Goal: Information Seeking & Learning: Learn about a topic

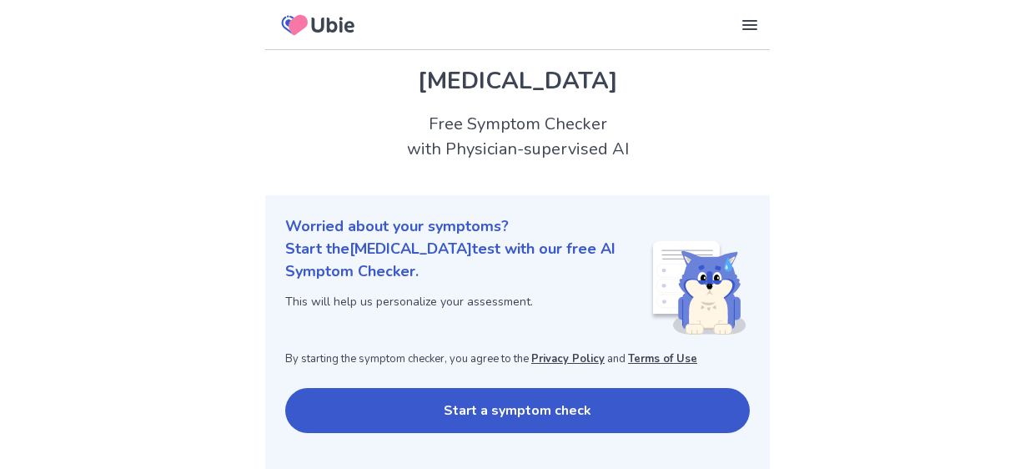
click at [620, 409] on button "Start a symptom check" at bounding box center [517, 410] width 464 height 45
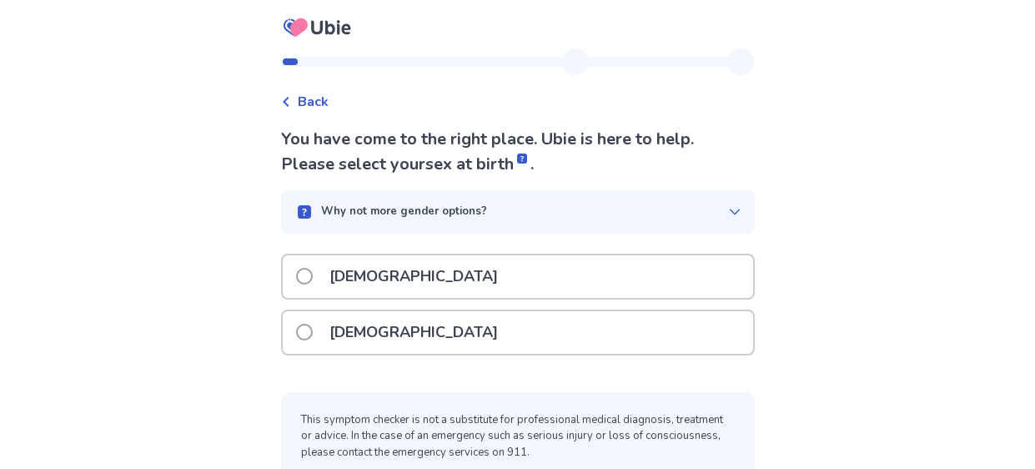
click at [311, 331] on span at bounding box center [304, 332] width 17 height 17
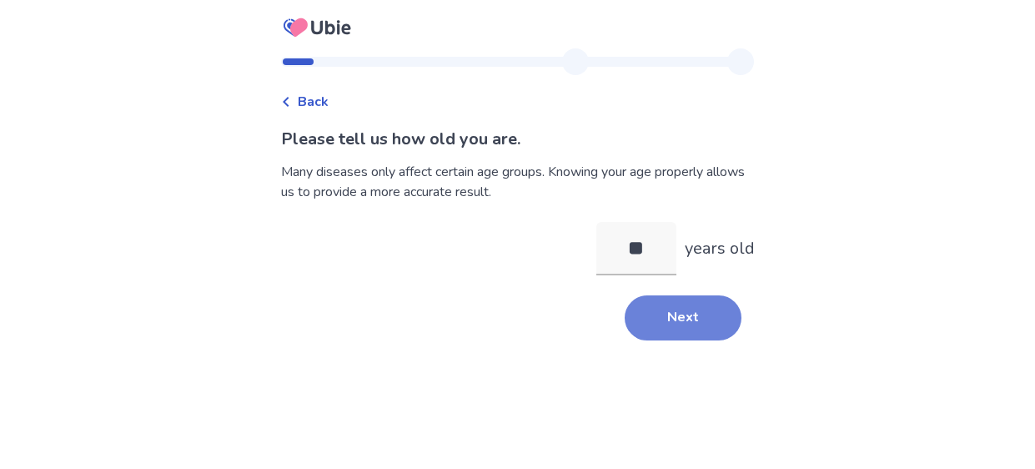
type input "**"
click at [660, 312] on button "Next" at bounding box center [683, 317] width 117 height 45
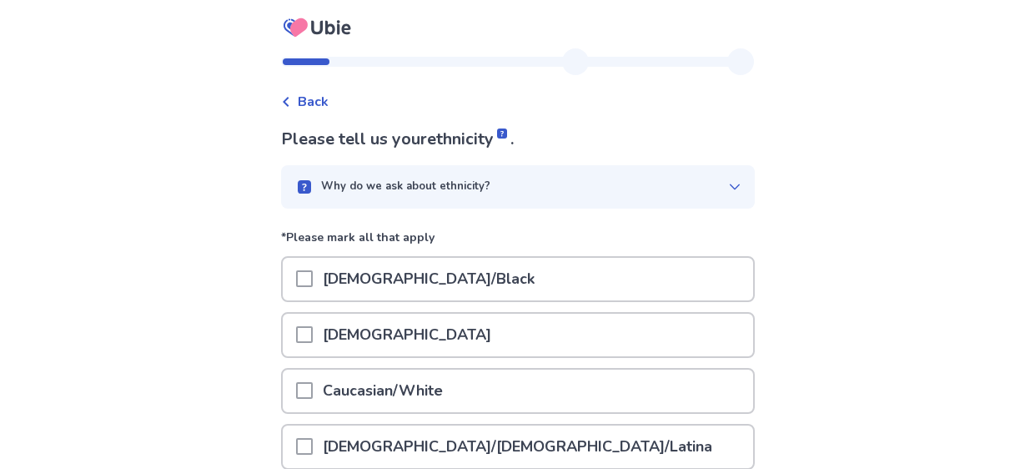
click at [313, 388] on span at bounding box center [304, 390] width 17 height 17
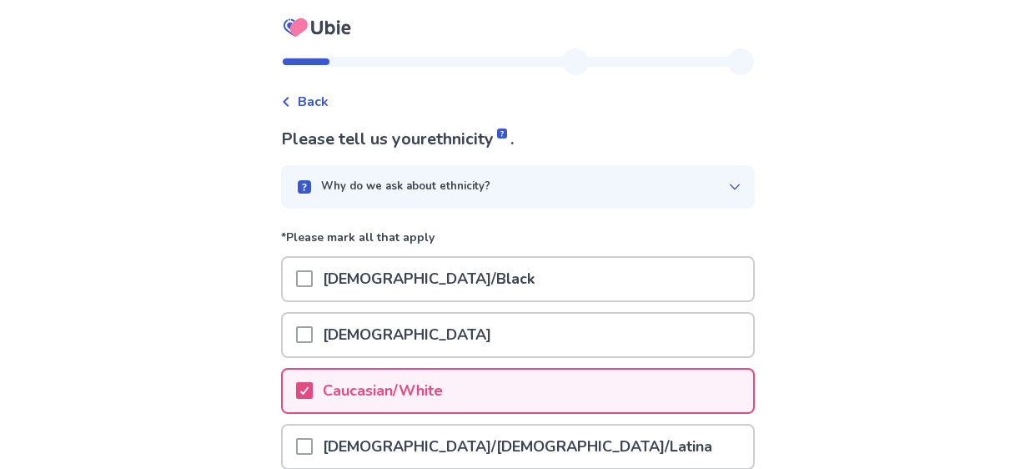
click at [947, 309] on div "Back Please tell us your ethnicity . Why do we ask about ethnicity? *Please mar…" at bounding box center [517, 420] width 1035 height 841
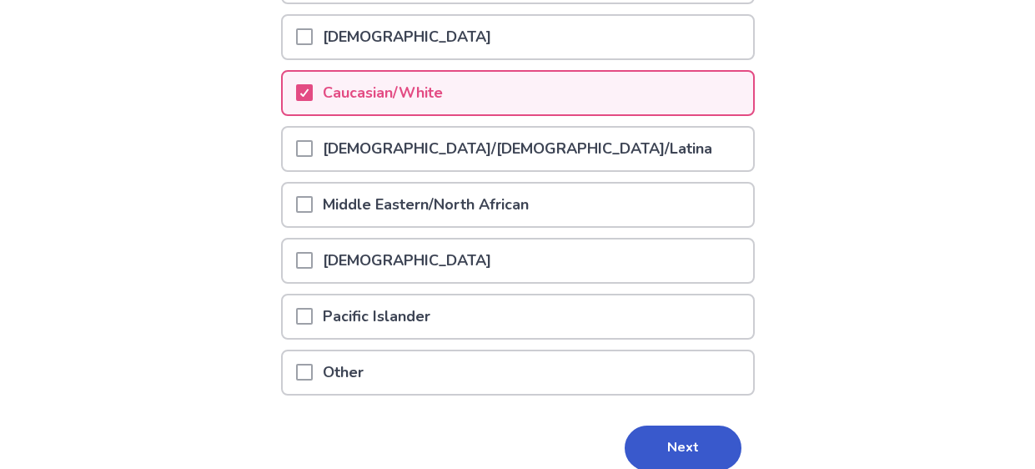
scroll to position [299, 0]
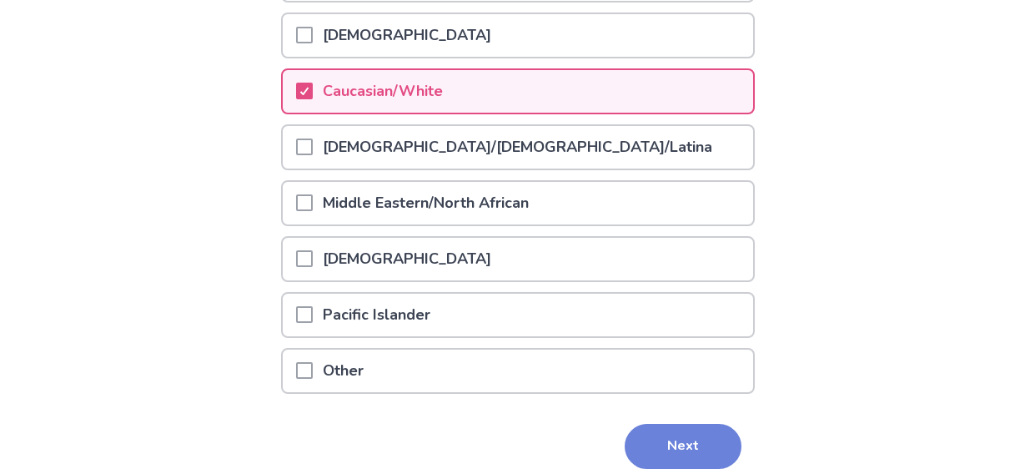
click at [683, 431] on button "Next" at bounding box center [683, 446] width 117 height 45
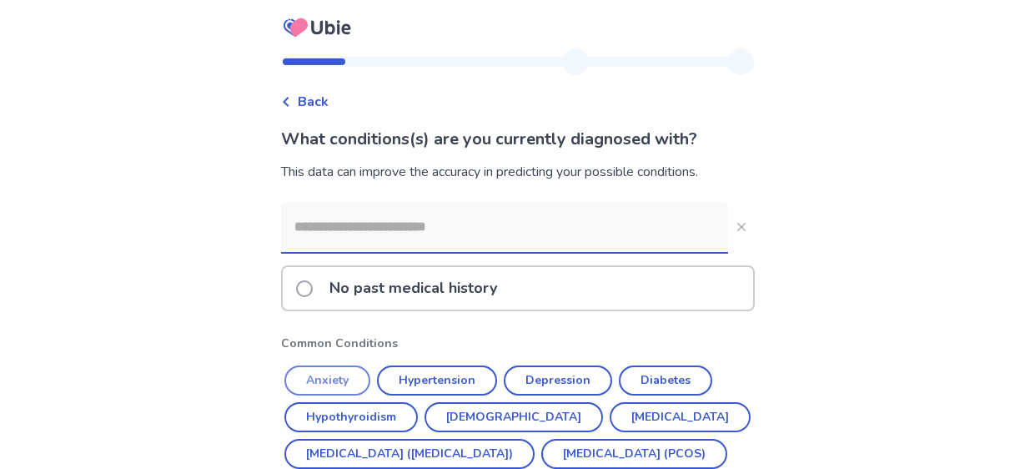
click at [344, 384] on button "Anxiety" at bounding box center [327, 380] width 86 height 30
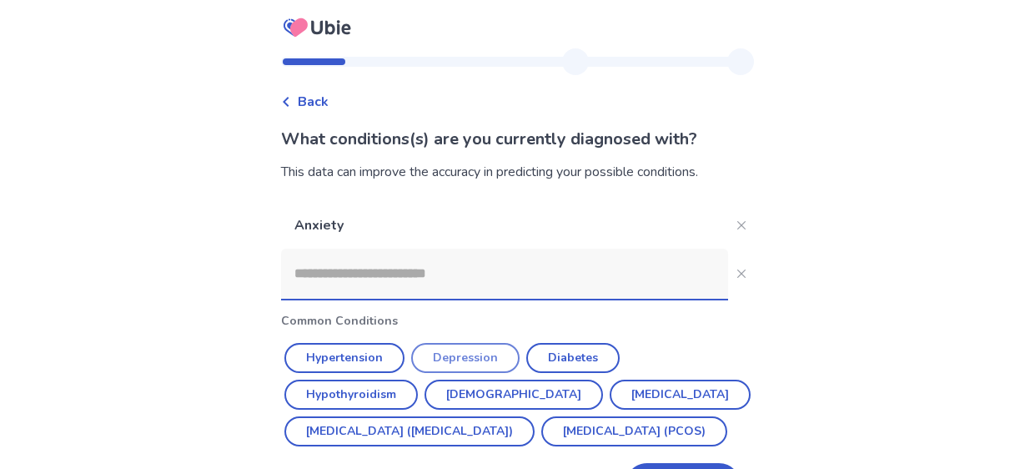
click at [471, 361] on button "Depression" at bounding box center [465, 358] width 108 height 30
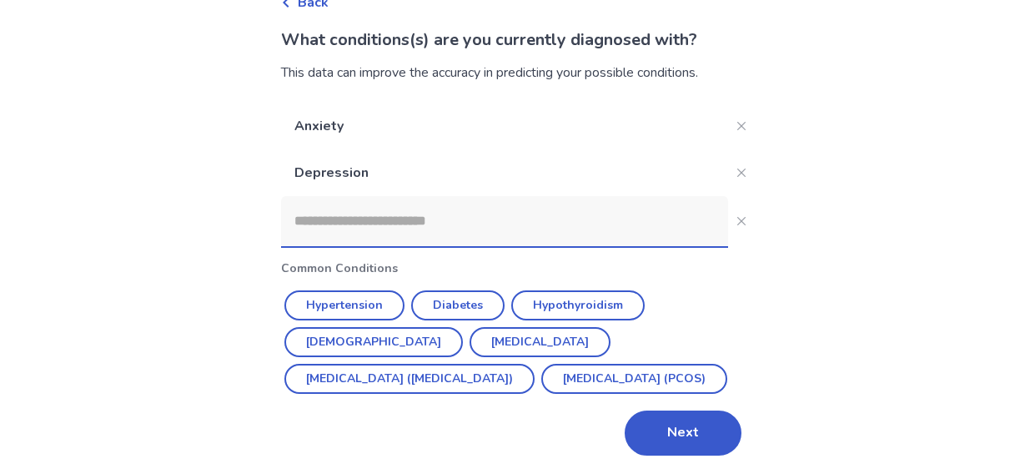
scroll to position [105, 0]
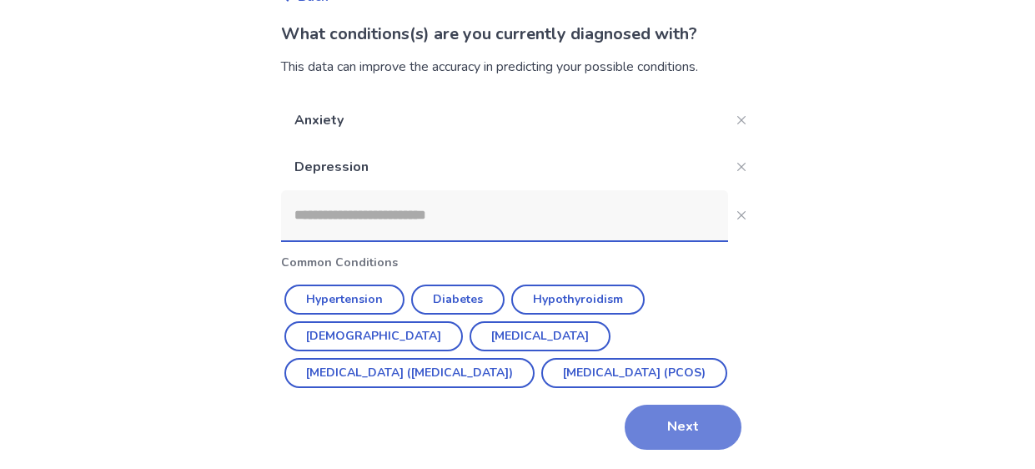
click at [700, 428] on button "Next" at bounding box center [683, 426] width 117 height 45
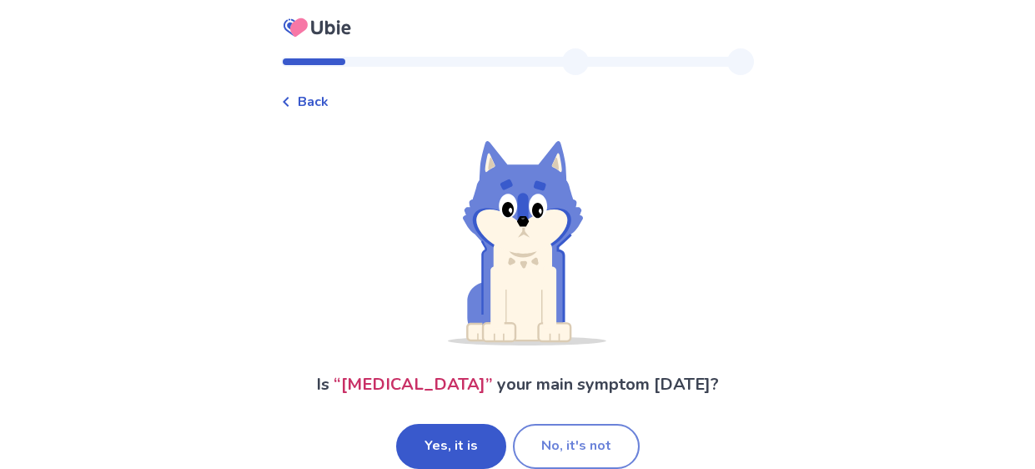
click at [574, 444] on button "No, it's not" at bounding box center [576, 446] width 127 height 45
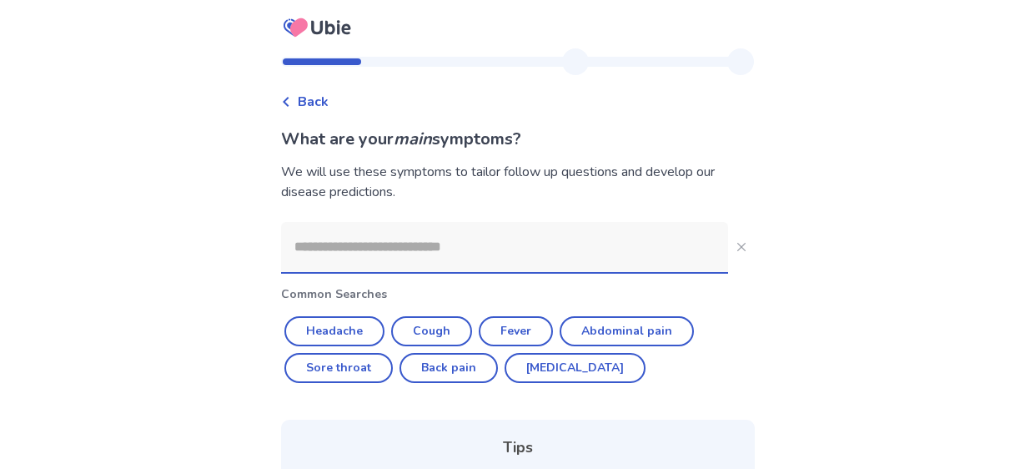
click at [463, 258] on input at bounding box center [504, 247] width 447 height 50
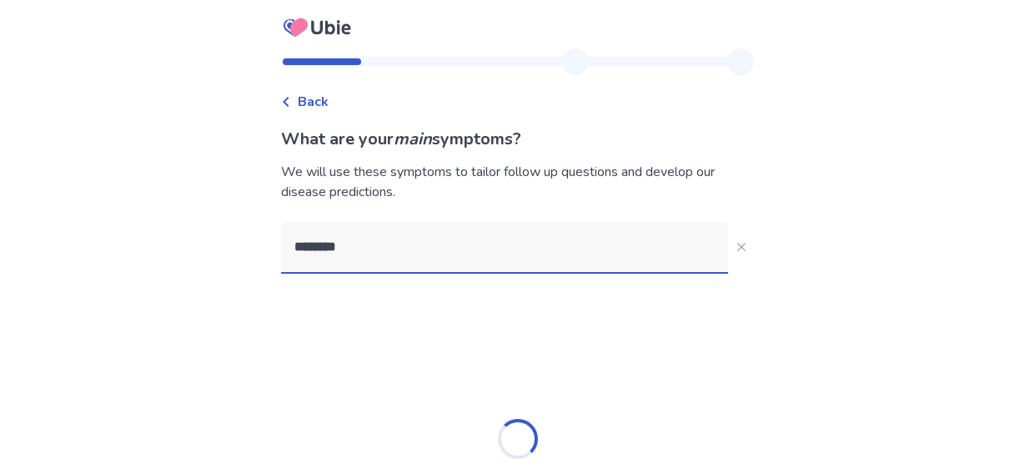
type input "*********"
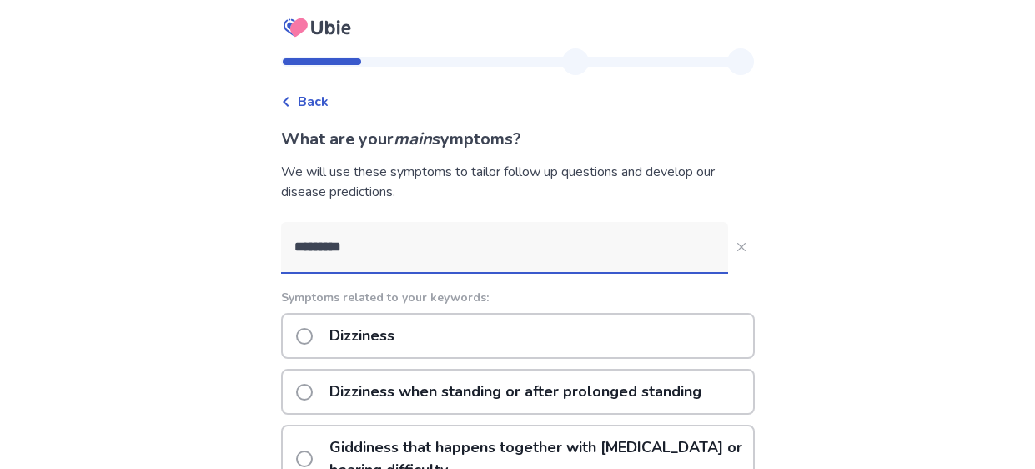
click at [313, 336] on span at bounding box center [304, 336] width 17 height 17
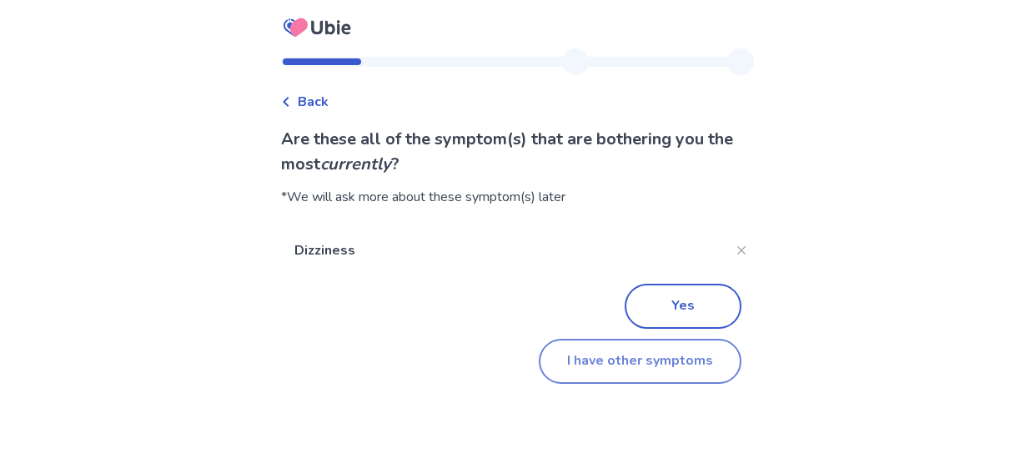
click at [636, 357] on button "I have other symptoms" at bounding box center [640, 361] width 203 height 45
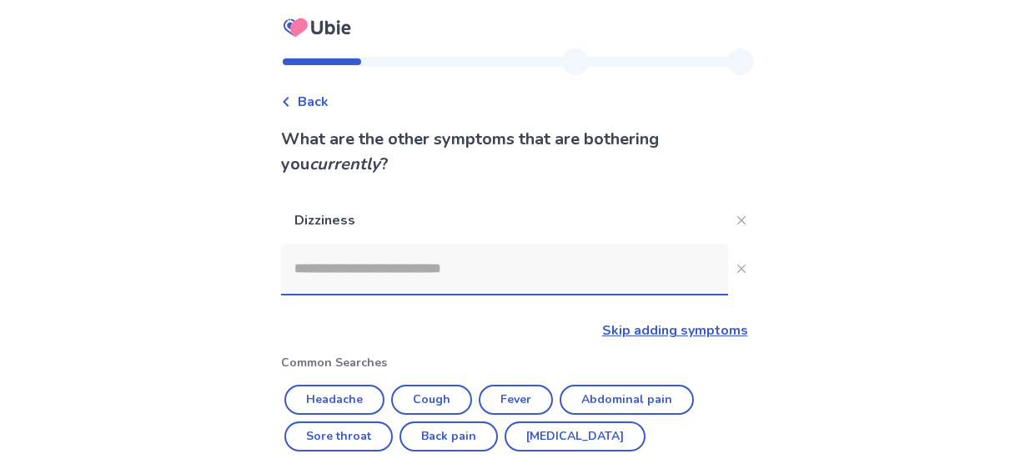
click at [448, 272] on input at bounding box center [504, 268] width 447 height 50
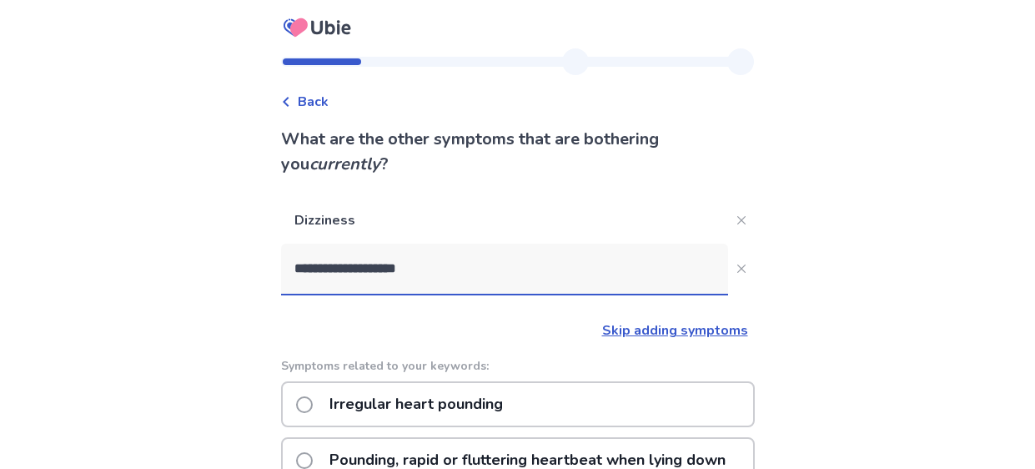
type input "**********"
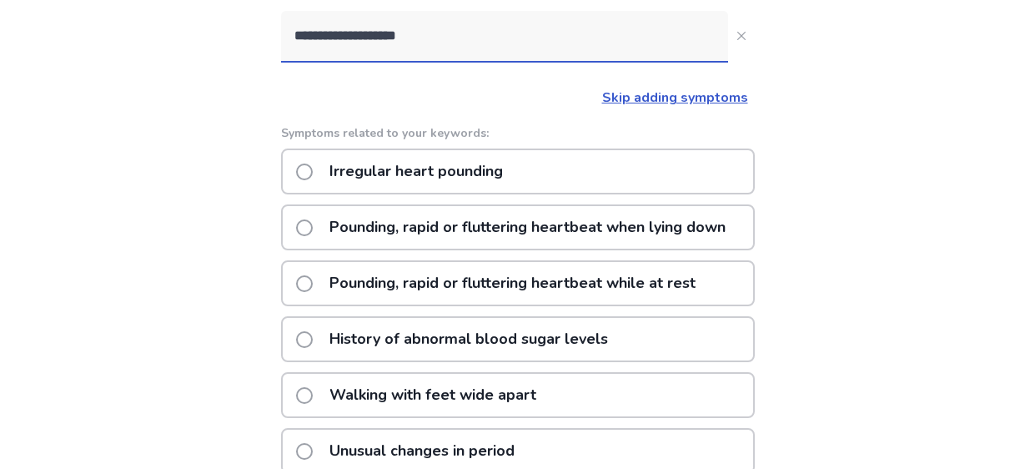
scroll to position [266, 0]
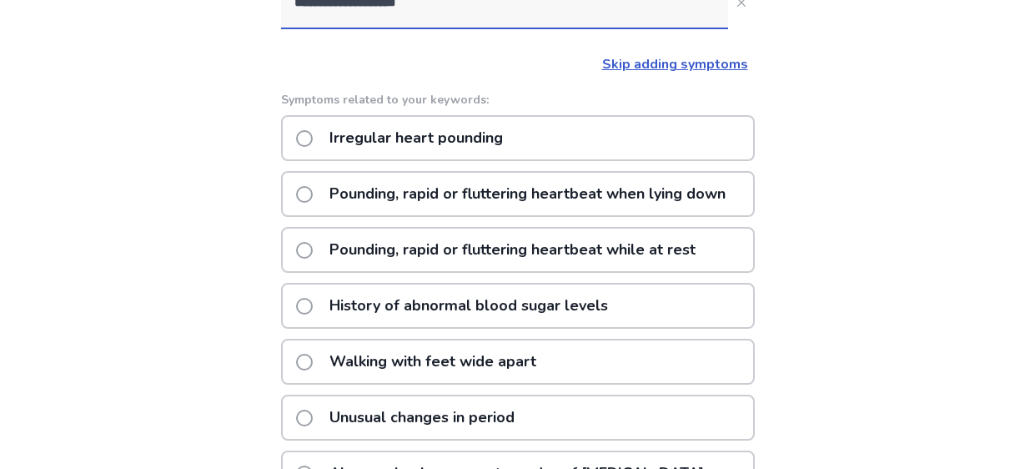
click at [313, 258] on span at bounding box center [304, 250] width 17 height 17
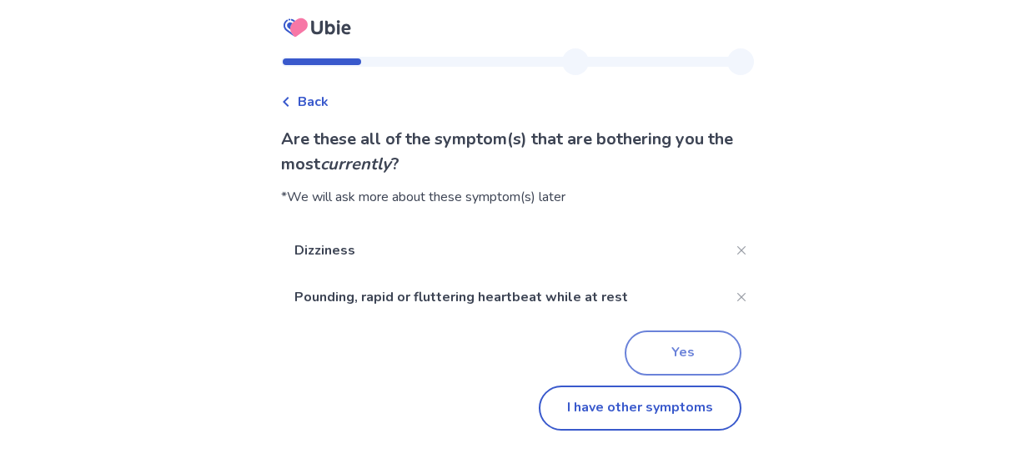
click at [659, 345] on button "Yes" at bounding box center [683, 352] width 117 height 45
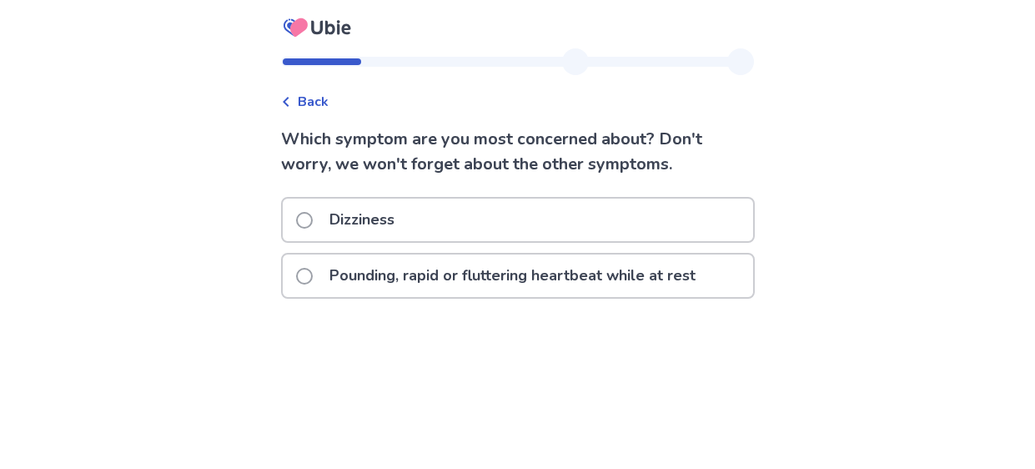
click at [312, 218] on span at bounding box center [304, 220] width 17 height 17
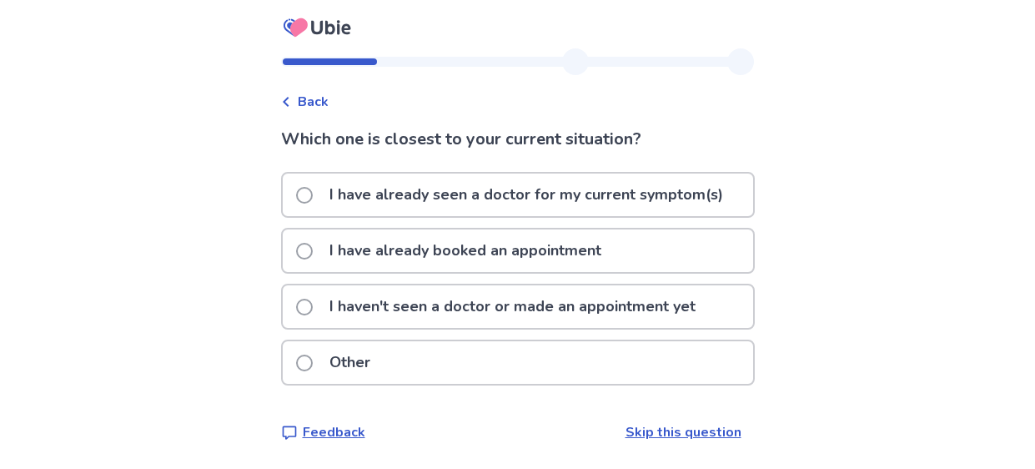
click at [313, 307] on span at bounding box center [304, 306] width 17 height 17
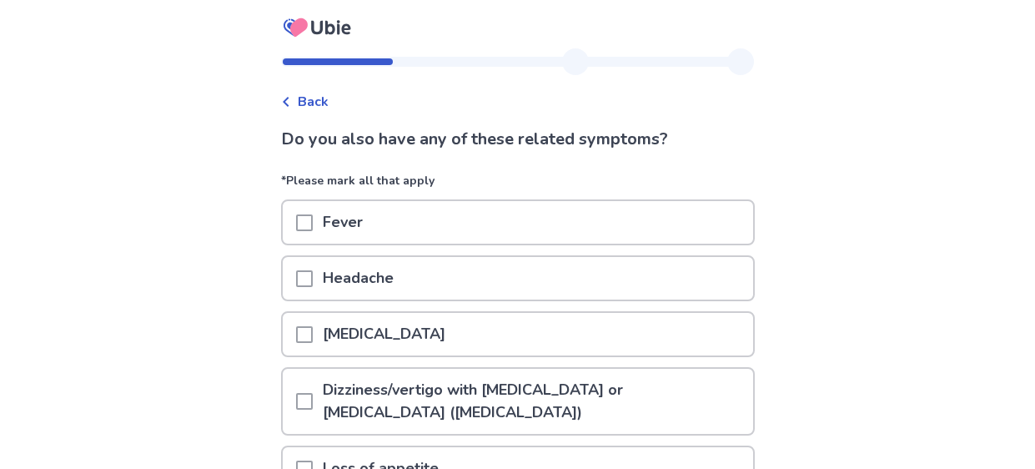
click at [152, 310] on div "Back Do you also have any of these related symptoms? *Please mark all that appl…" at bounding box center [517, 375] width 1035 height 751
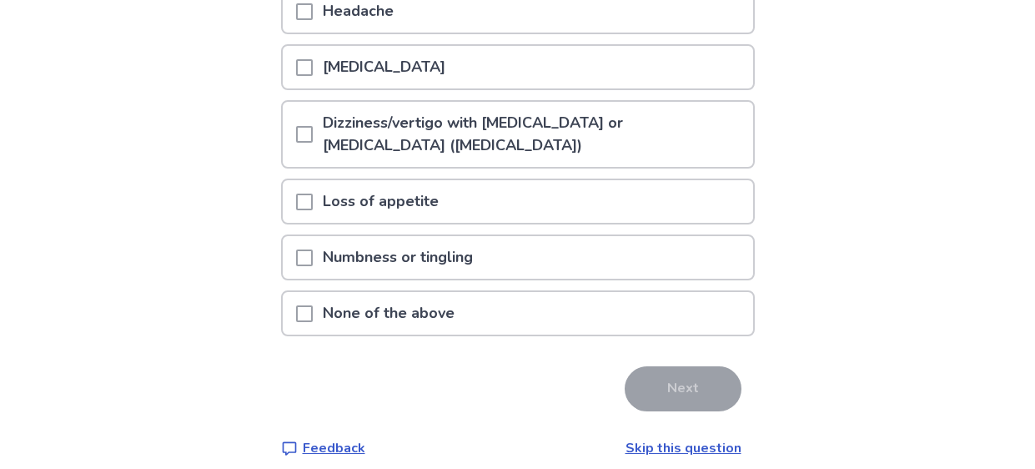
scroll to position [280, 0]
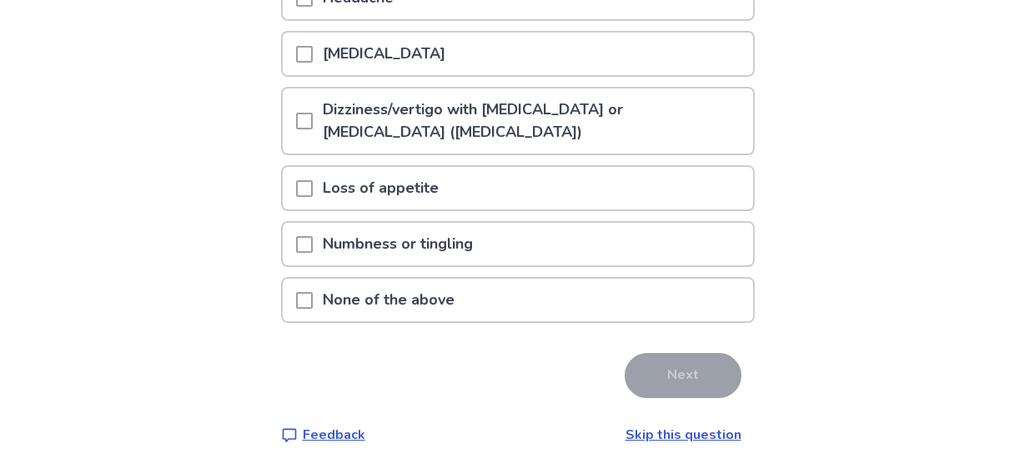
click at [313, 298] on span at bounding box center [304, 300] width 17 height 17
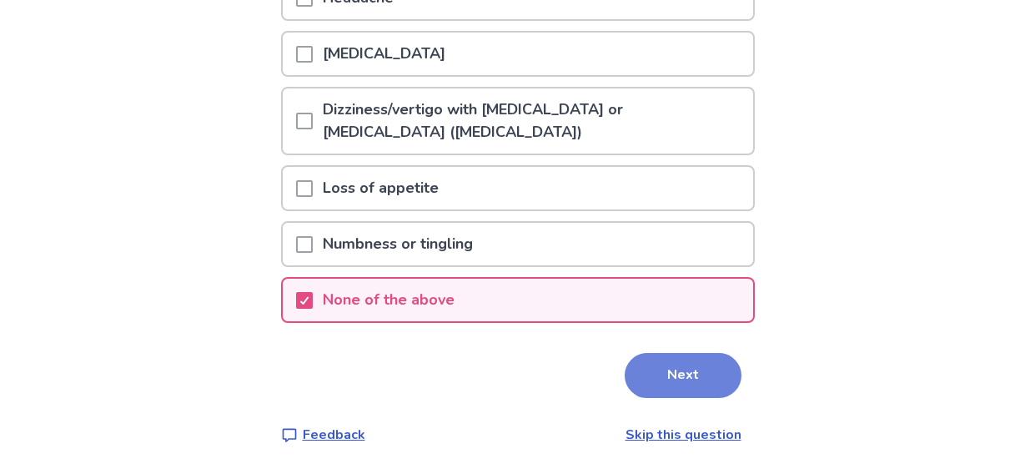
click at [675, 370] on button "Next" at bounding box center [683, 375] width 117 height 45
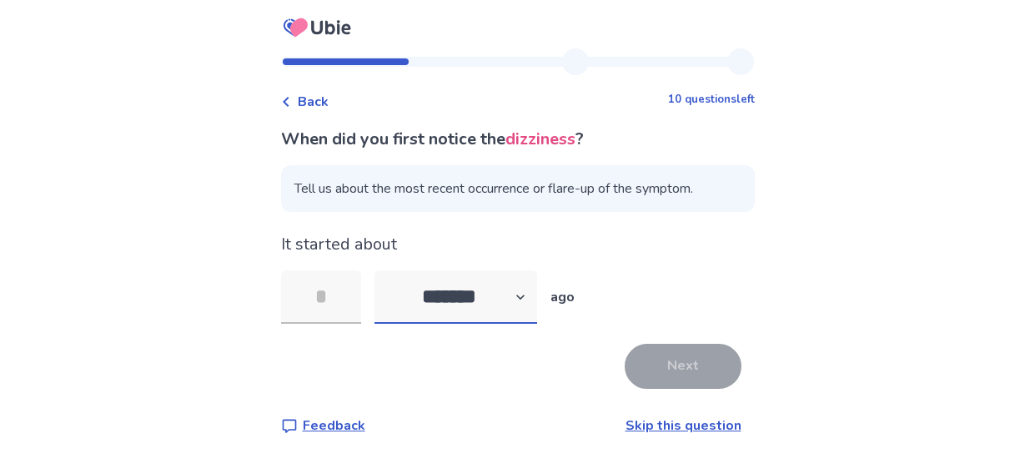
click at [529, 296] on select "******* ****** ******* ******** *******" at bounding box center [455, 296] width 163 height 53
select select "*"
click at [384, 270] on select "******* ****** ******* ******** *******" at bounding box center [455, 296] width 163 height 53
click at [333, 298] on input "tel" at bounding box center [321, 296] width 80 height 53
type input "*"
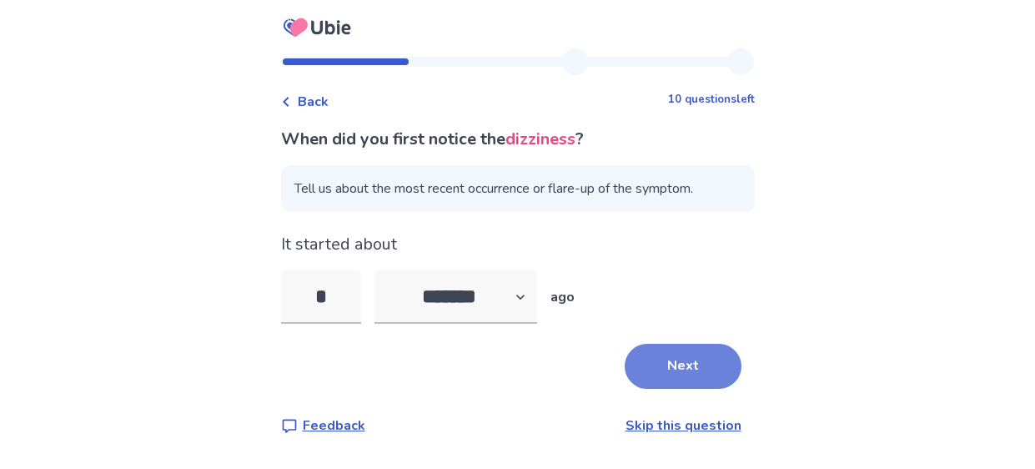
click at [678, 359] on button "Next" at bounding box center [683, 366] width 117 height 45
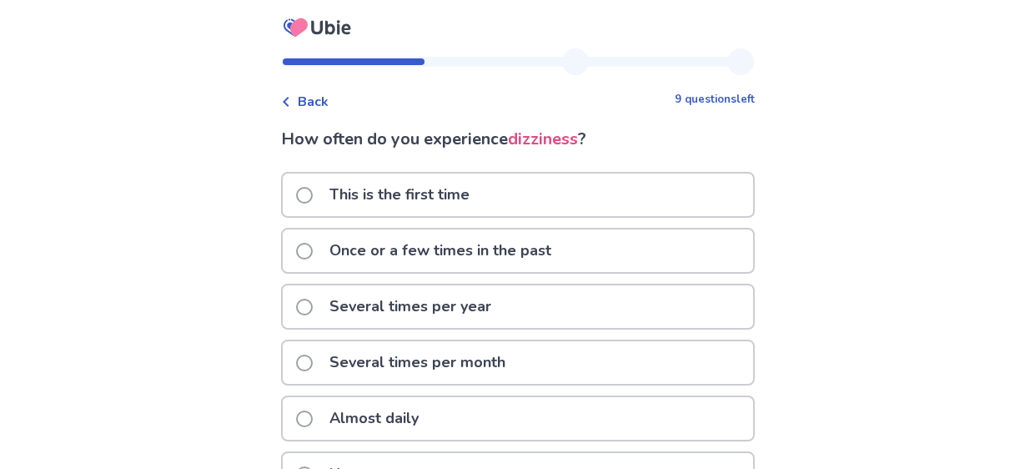
click at [313, 253] on span at bounding box center [304, 251] width 17 height 17
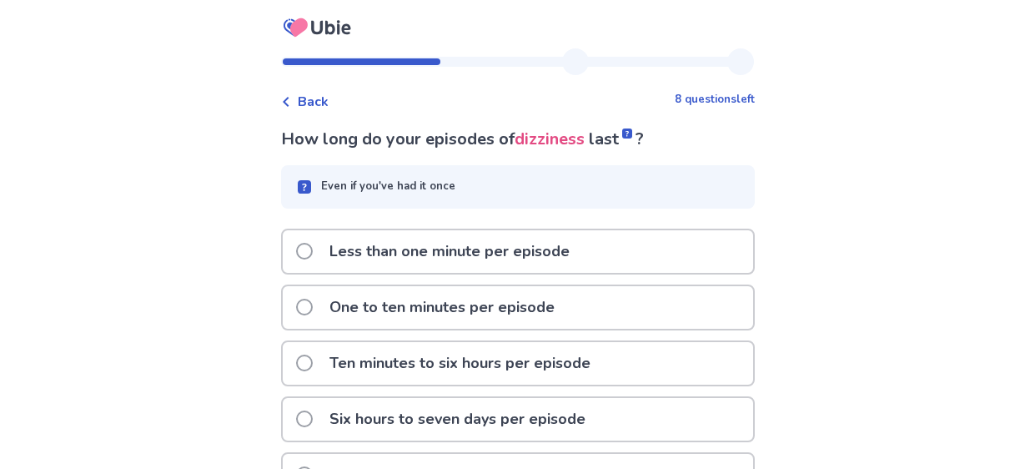
click at [313, 253] on span at bounding box center [304, 251] width 17 height 17
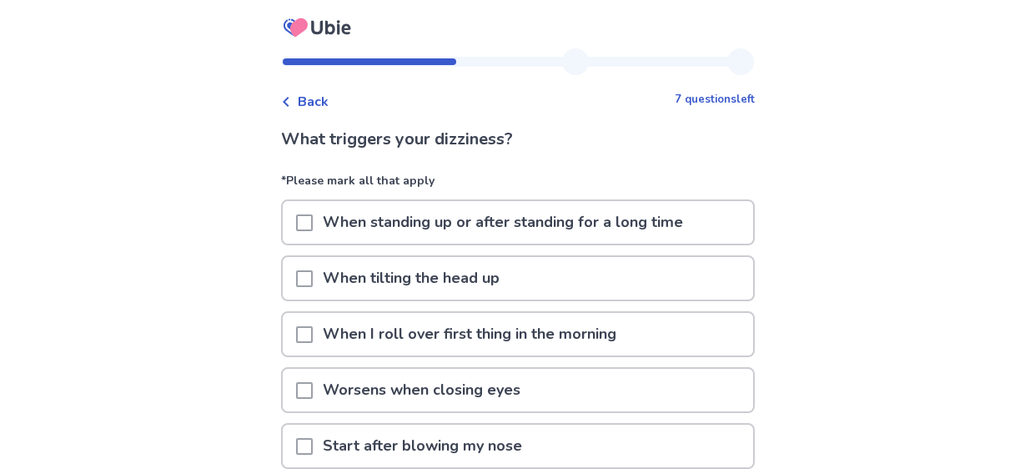
click at [313, 281] on span at bounding box center [304, 278] width 17 height 17
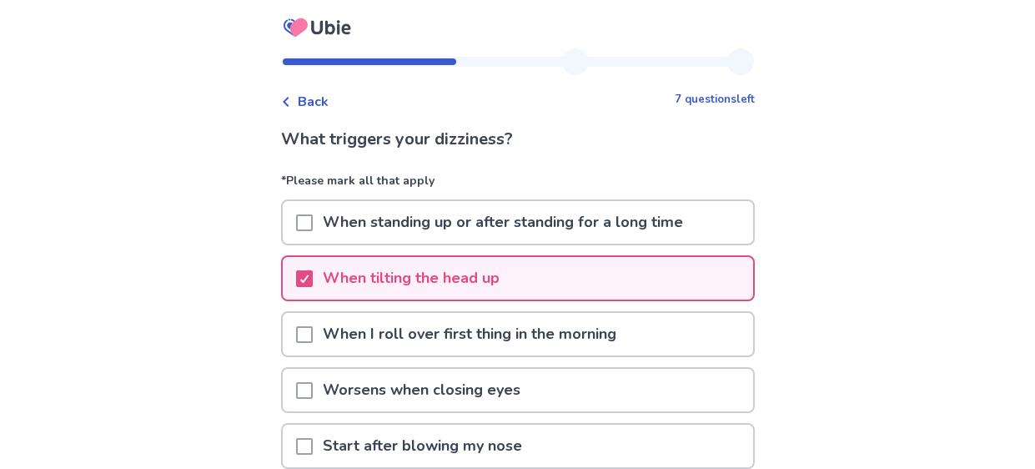
click at [208, 258] on div "Back 7 questions left What triggers your dizziness? *Please mark all that apply…" at bounding box center [517, 375] width 1035 height 751
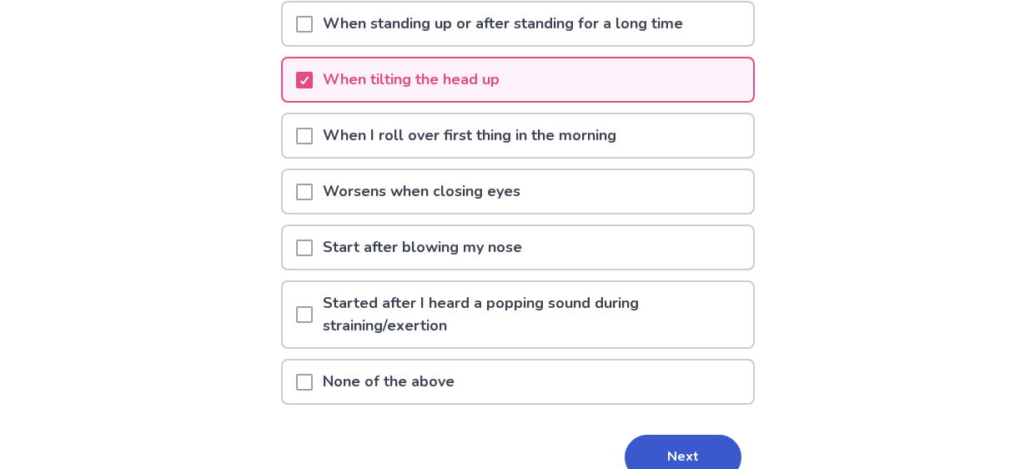
scroll to position [199, 0]
click at [667, 453] on button "Next" at bounding box center [683, 456] width 117 height 45
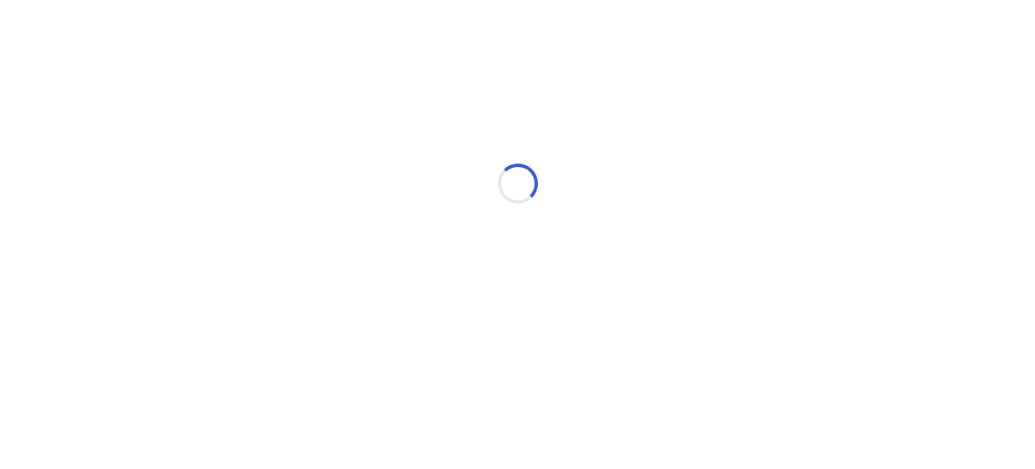
scroll to position [0, 0]
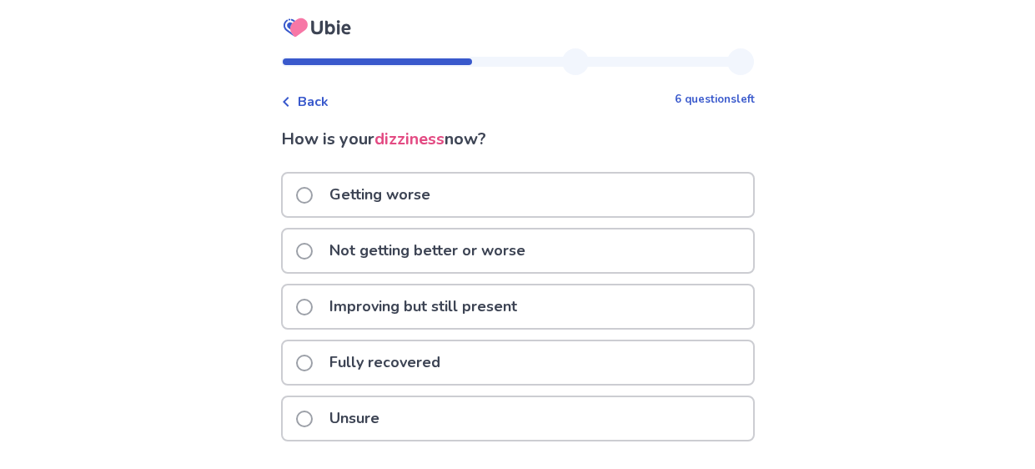
click at [313, 415] on span at bounding box center [304, 418] width 17 height 17
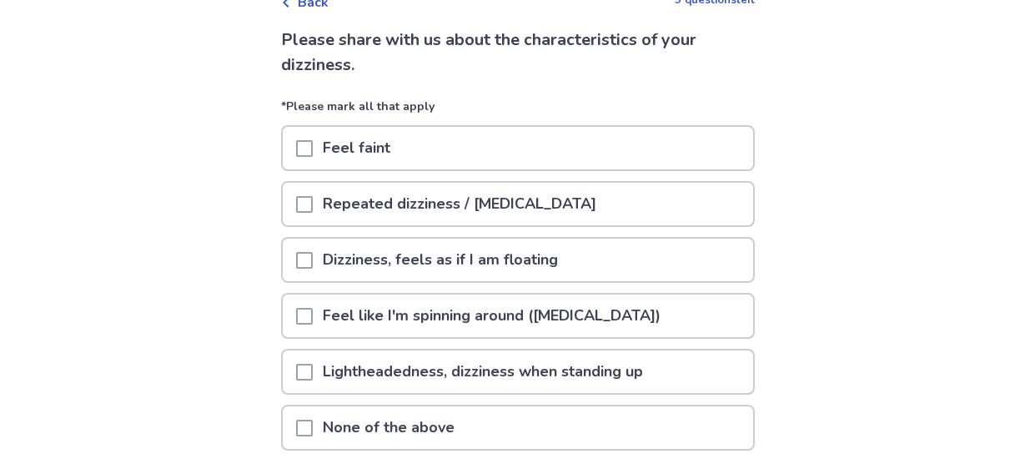
scroll to position [133, 0]
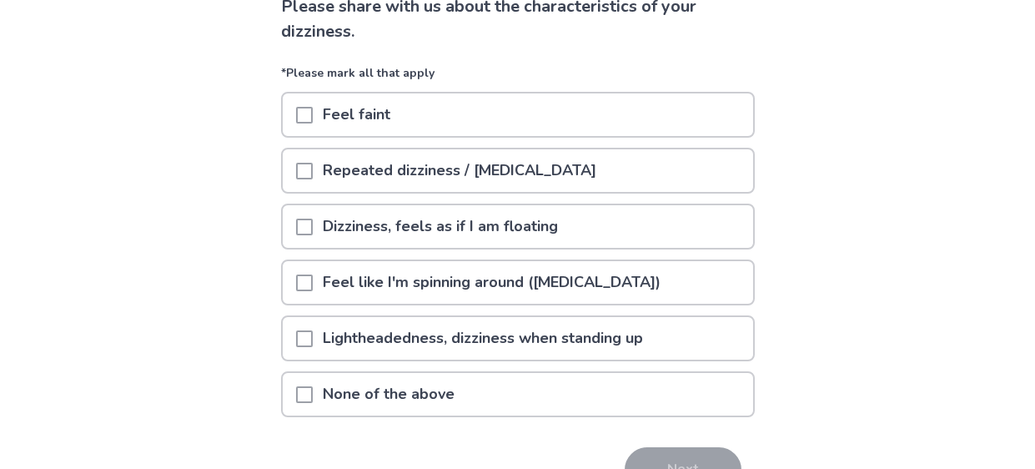
click at [313, 281] on span at bounding box center [304, 282] width 17 height 17
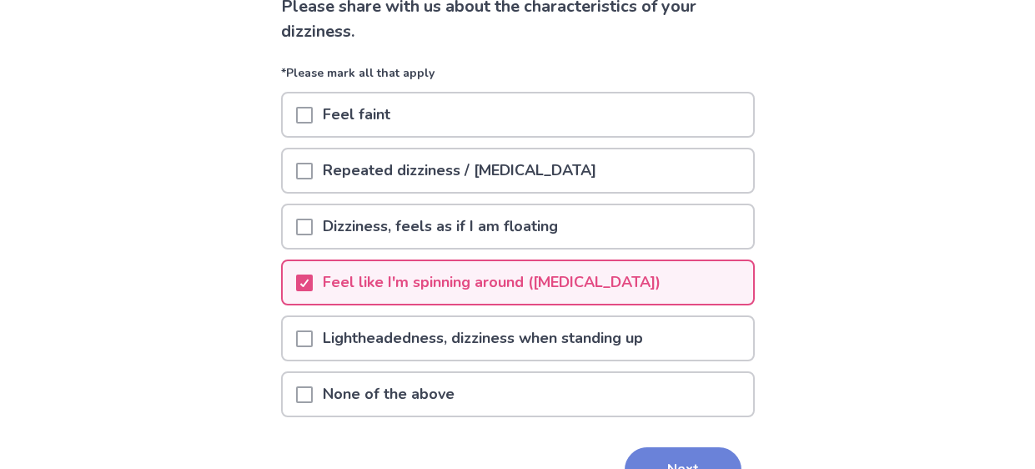
click at [698, 460] on button "Next" at bounding box center [683, 469] width 117 height 45
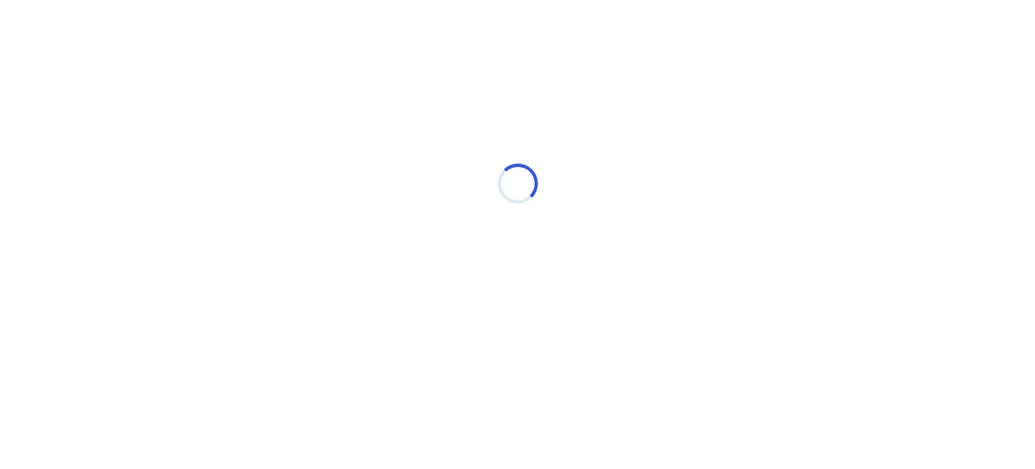
scroll to position [0, 0]
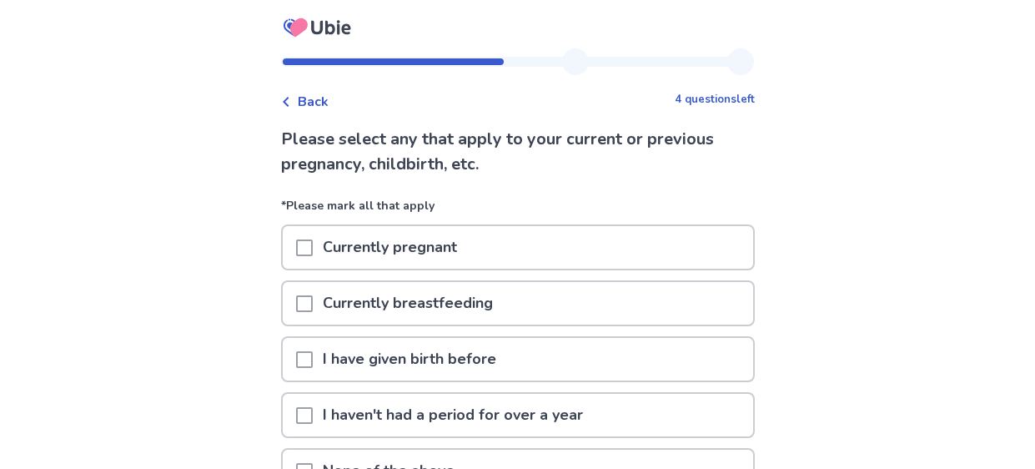
click at [313, 358] on span at bounding box center [304, 359] width 17 height 17
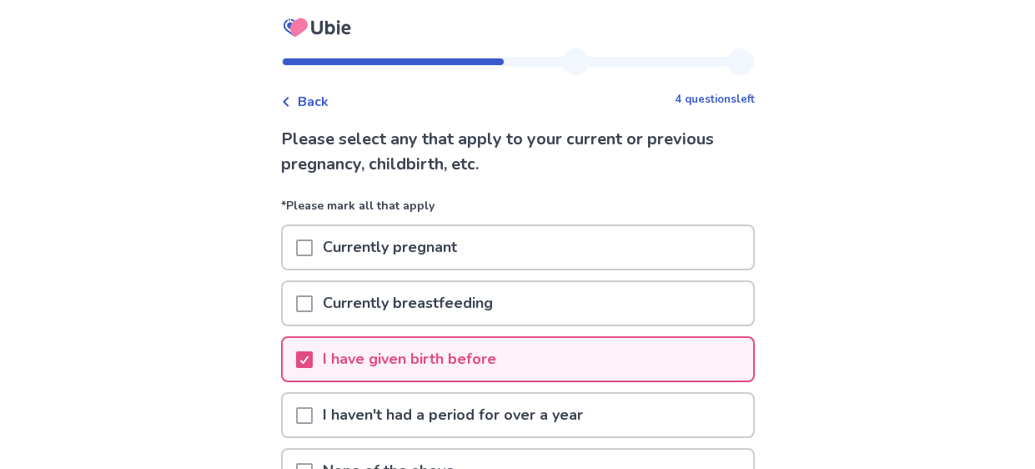
click at [941, 228] on div "Back 4 questions left Please select any that apply to your current or previous …" at bounding box center [517, 321] width 1035 height 642
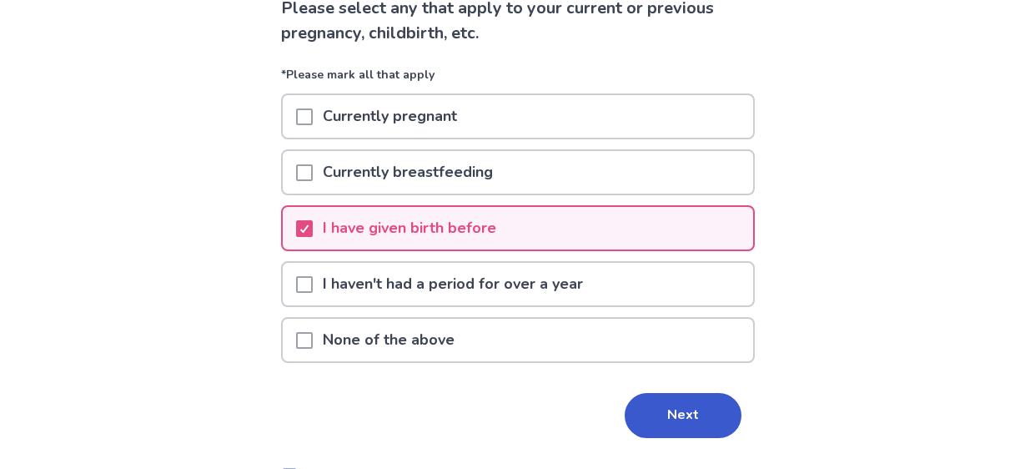
scroll to position [133, 0]
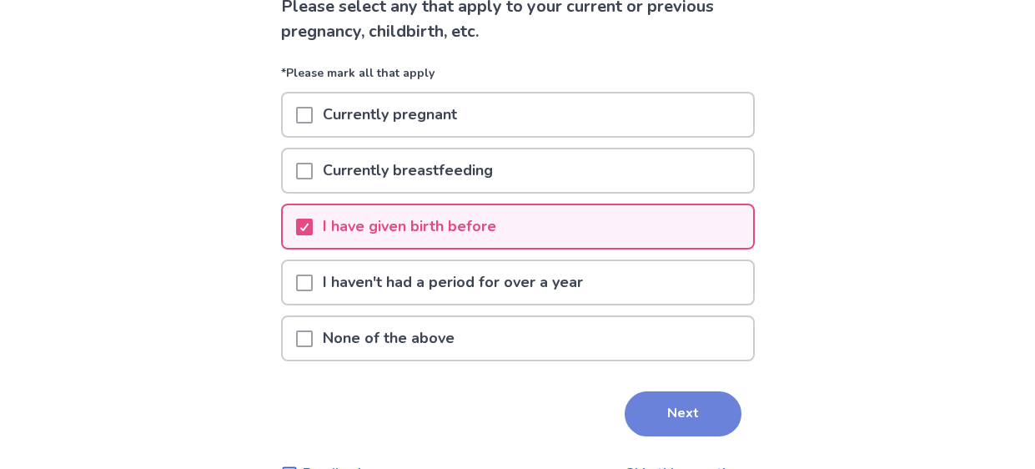
click at [704, 413] on button "Next" at bounding box center [683, 413] width 117 height 45
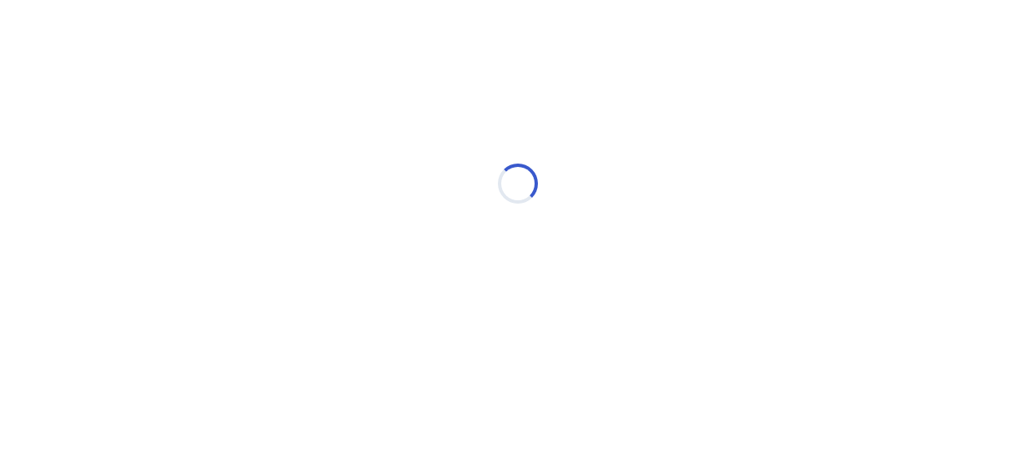
scroll to position [0, 0]
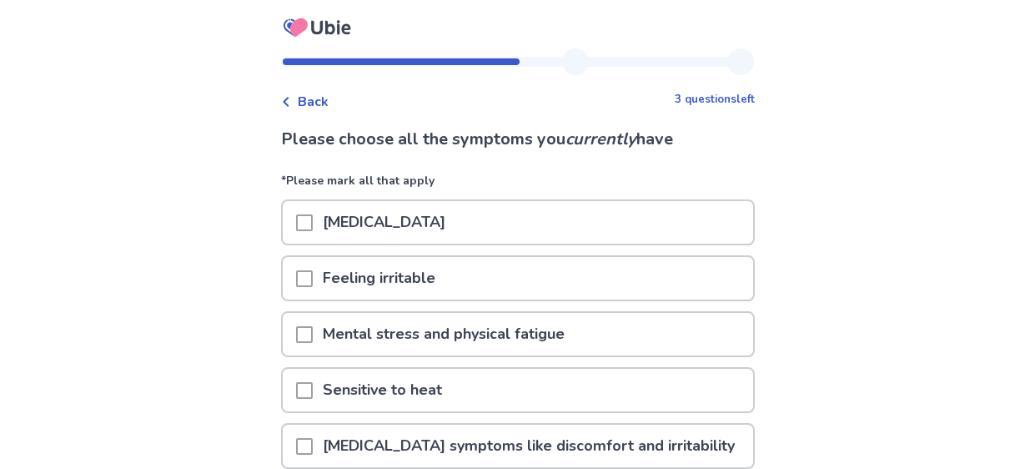
click at [313, 273] on span at bounding box center [304, 278] width 17 height 17
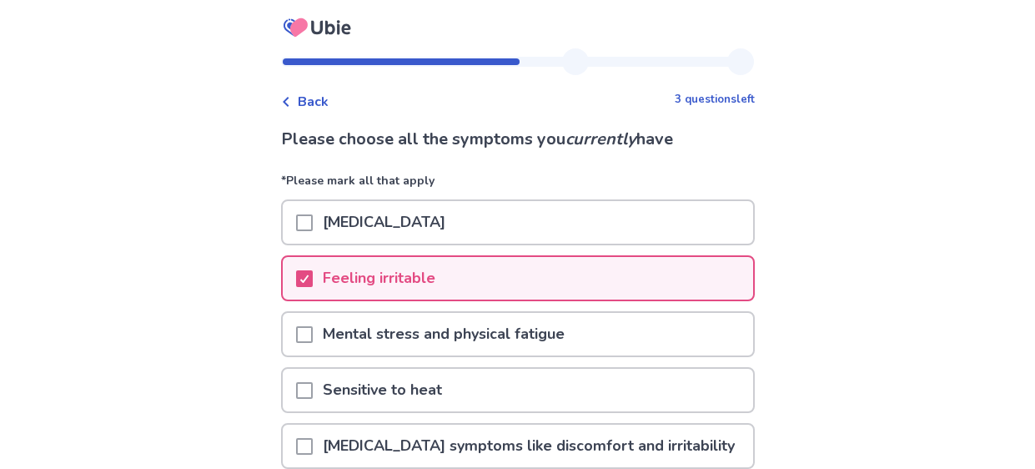
click at [313, 329] on span at bounding box center [304, 334] width 17 height 17
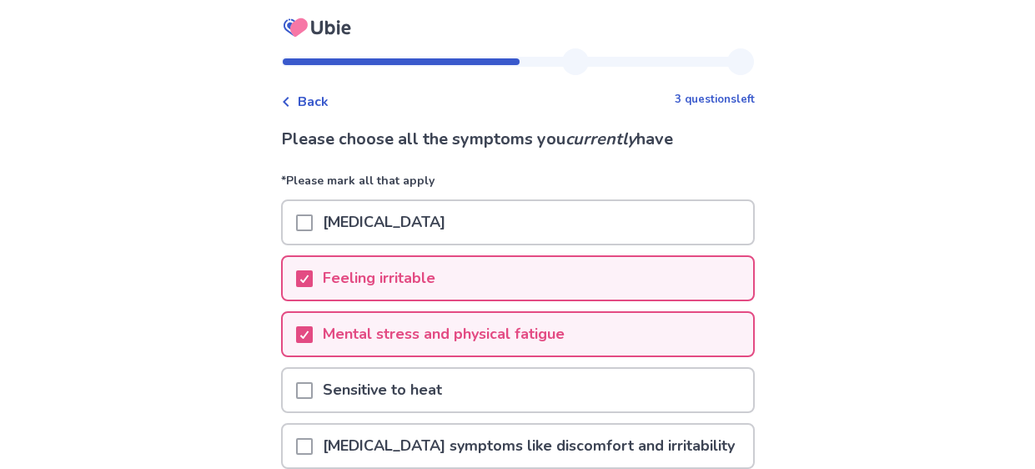
click at [313, 389] on span at bounding box center [304, 390] width 17 height 17
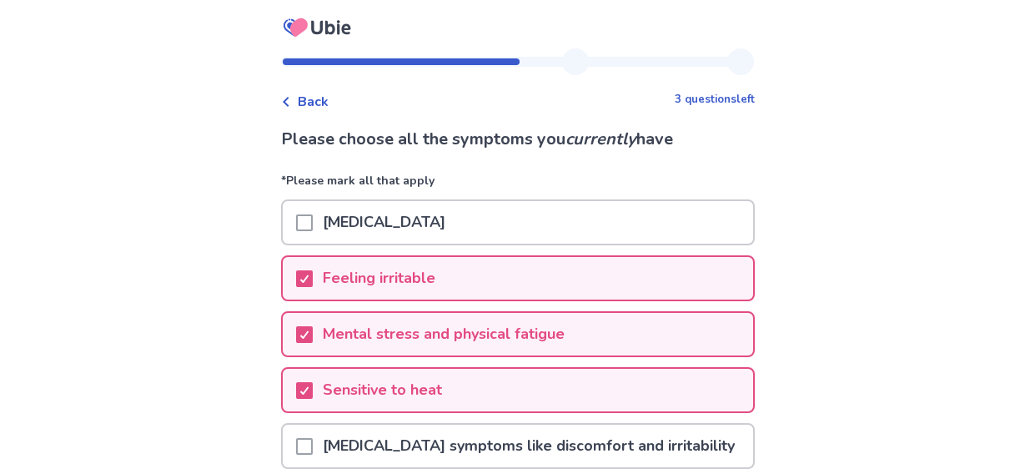
click at [253, 378] on div "Back 3 questions left Please choose all the symptoms you currently have *Please…" at bounding box center [517, 336] width 1035 height 673
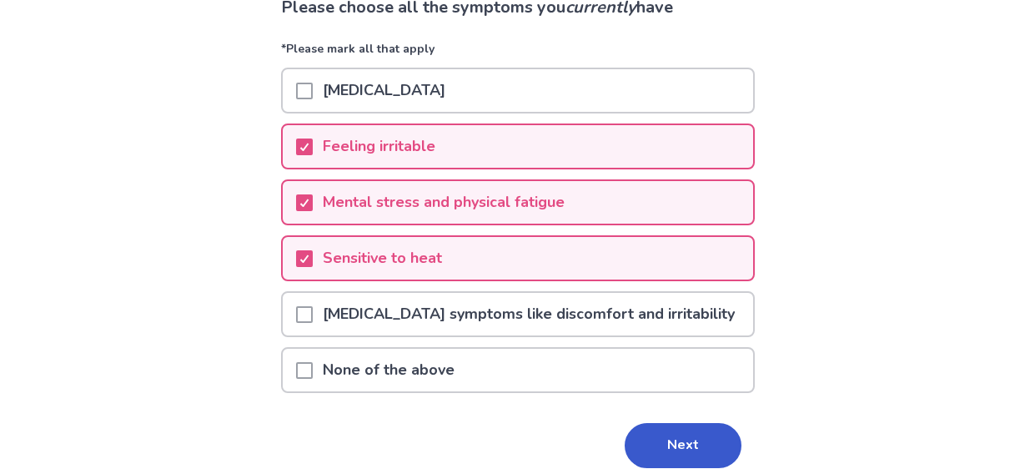
scroll to position [133, 0]
click at [650, 433] on button "Next" at bounding box center [683, 444] width 117 height 45
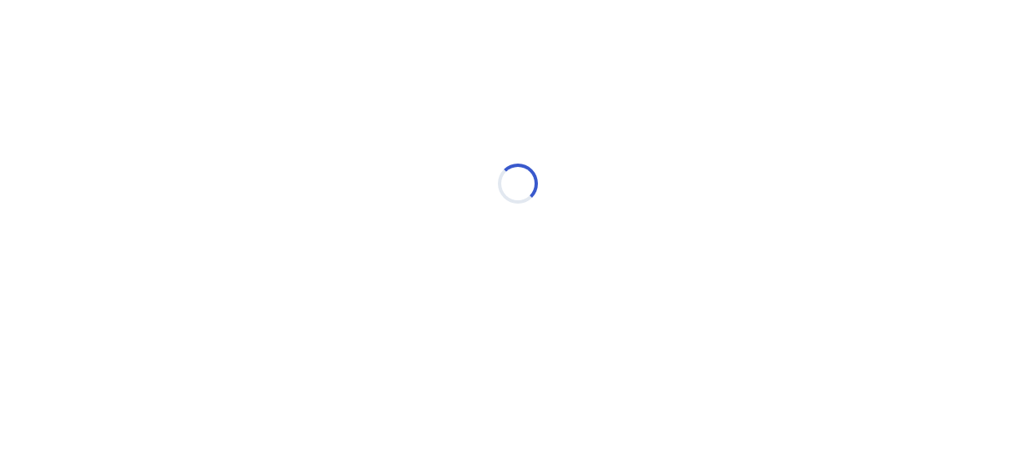
scroll to position [0, 0]
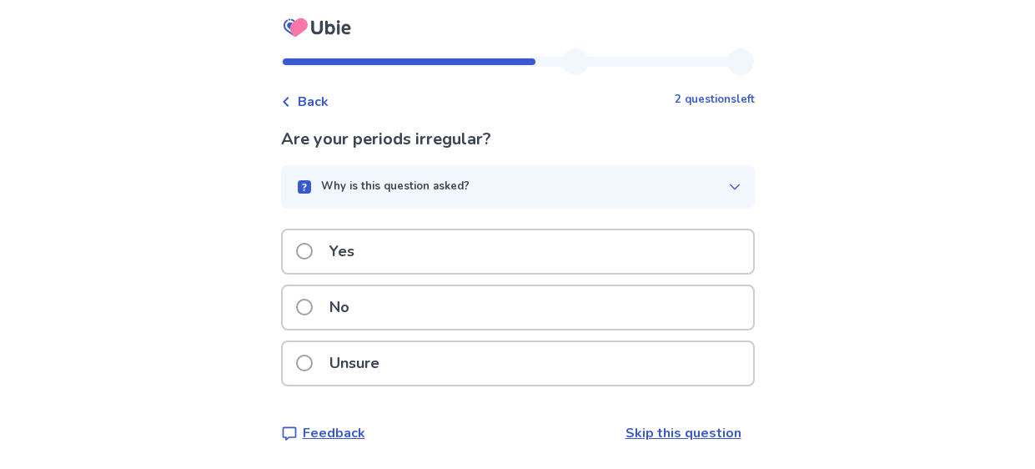
click at [313, 248] on span at bounding box center [304, 251] width 17 height 17
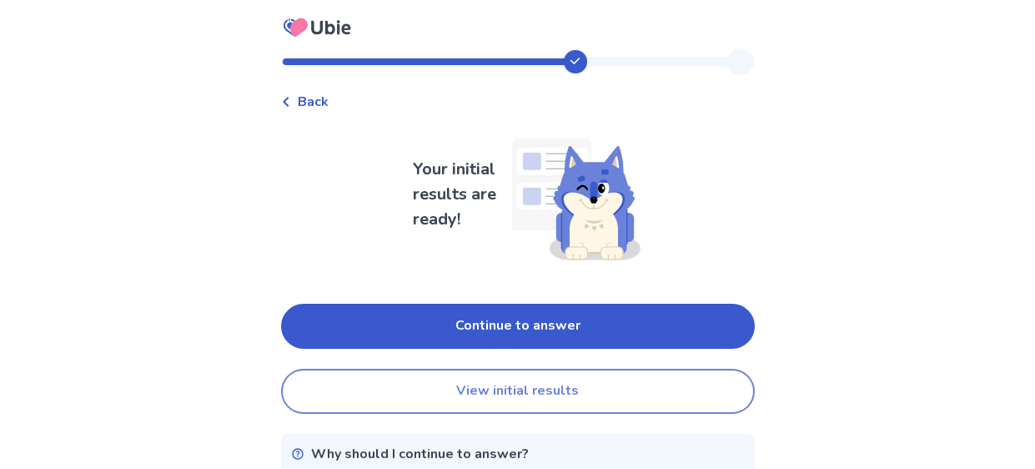
click at [637, 399] on button "View initial results" at bounding box center [518, 391] width 474 height 45
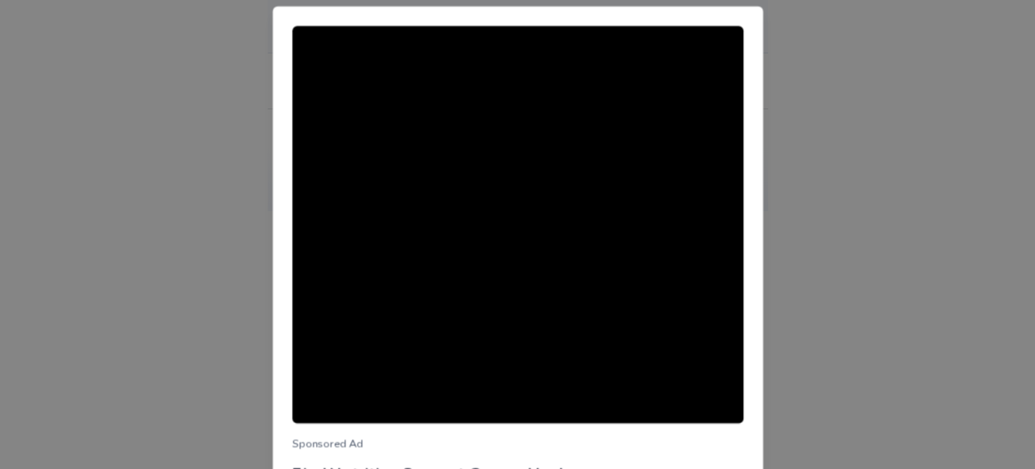
scroll to position [169, 0]
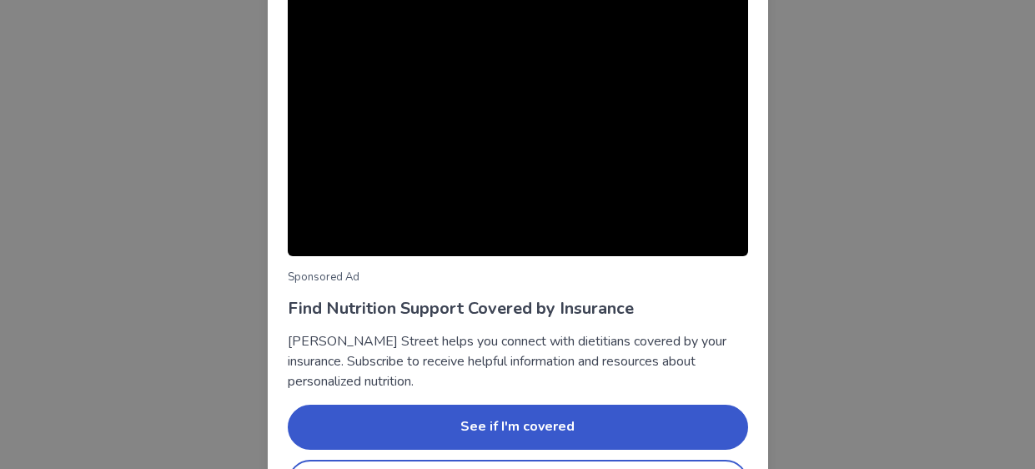
click at [837, 151] on div "Sponsored Ad Find Nutrition Support Covered by Insurance Berry Street helps you…" at bounding box center [517, 234] width 1035 height 469
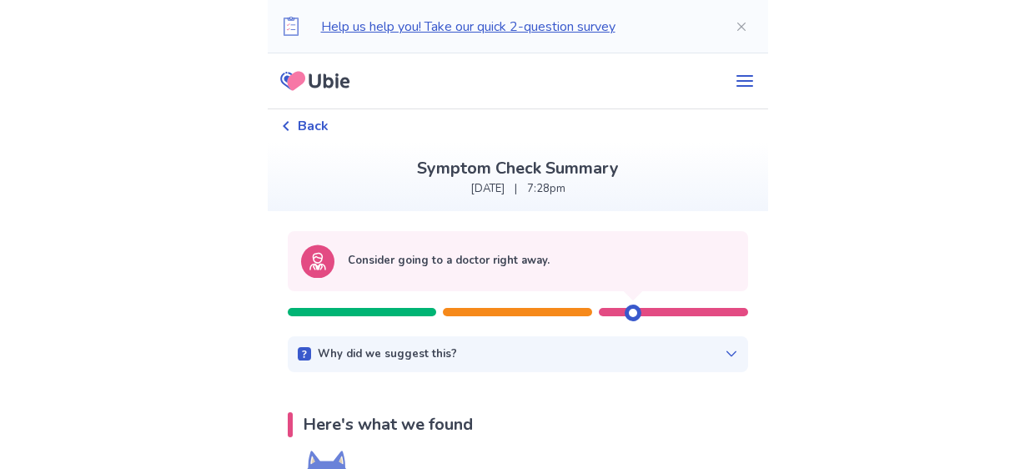
scroll to position [0, 0]
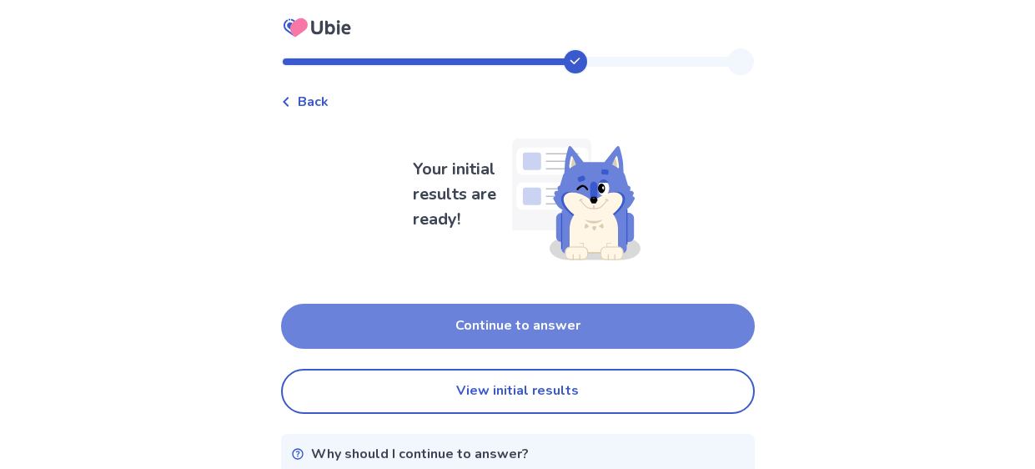
click at [564, 321] on button "Continue to answer" at bounding box center [518, 325] width 474 height 45
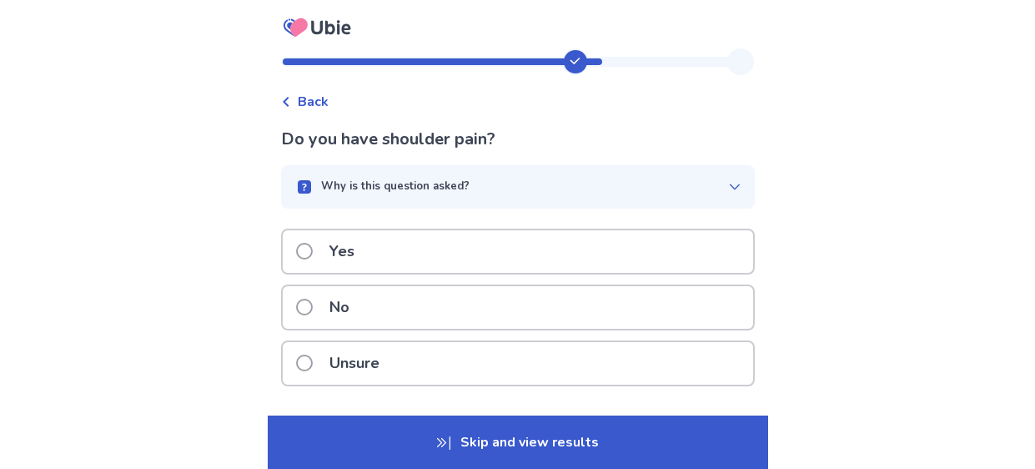
click at [313, 309] on span at bounding box center [304, 306] width 17 height 17
click at [312, 248] on span at bounding box center [304, 251] width 17 height 17
click at [308, 308] on span at bounding box center [304, 306] width 17 height 17
click at [313, 248] on span at bounding box center [304, 251] width 17 height 17
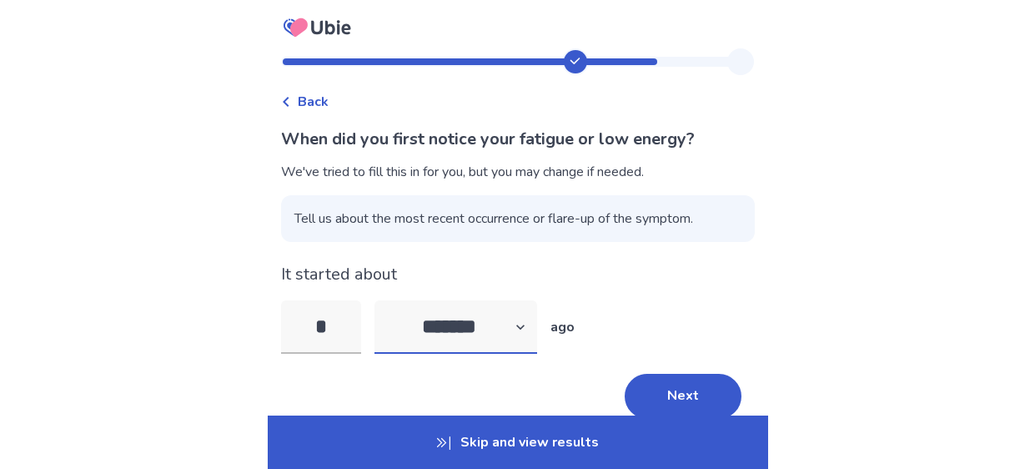
click at [529, 329] on select "******* ****** ******* ******** *******" at bounding box center [455, 326] width 163 height 53
select select "*"
click at [384, 300] on select "******* ****** ******* ******** *******" at bounding box center [455, 326] width 163 height 53
click at [657, 389] on button "Next" at bounding box center [683, 396] width 117 height 45
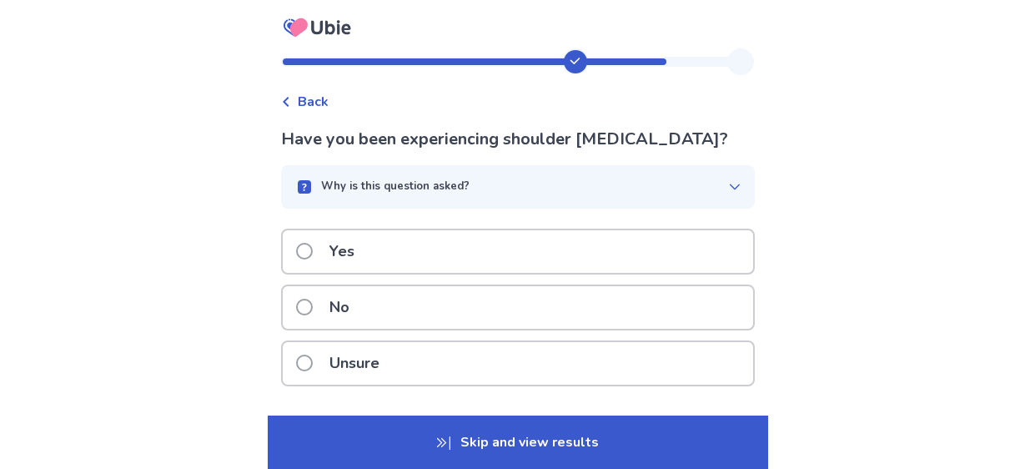
click at [313, 309] on span at bounding box center [304, 306] width 17 height 17
click at [313, 306] on span at bounding box center [304, 306] width 17 height 17
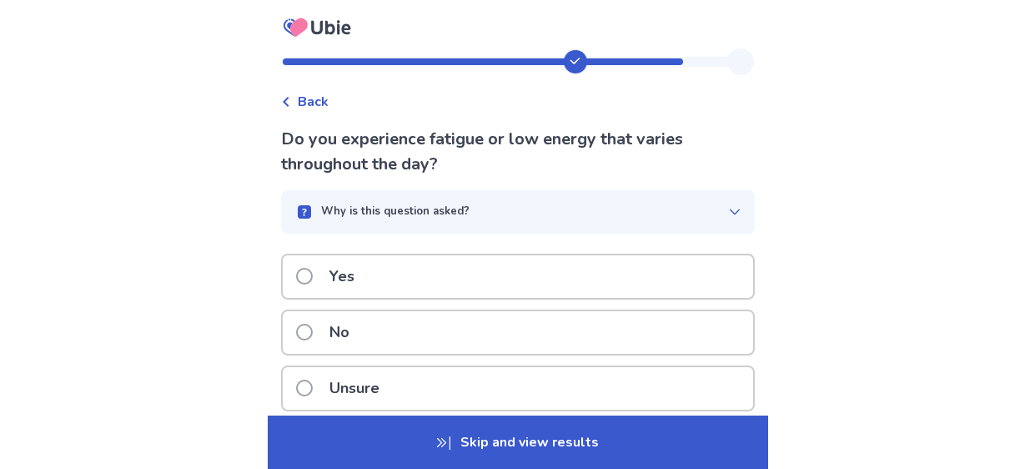
click at [310, 274] on span at bounding box center [304, 276] width 17 height 17
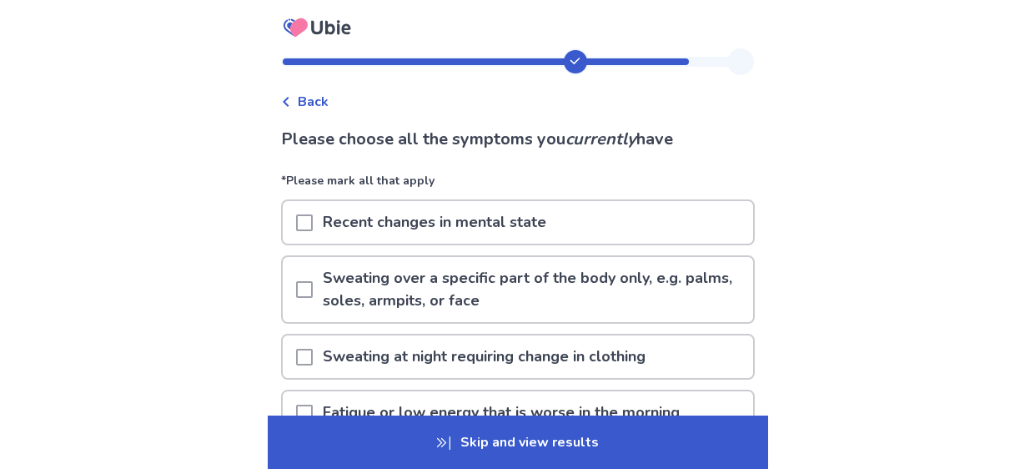
click at [200, 212] on div "Back Please choose all the symptoms you currently have *Please mark all that ap…" at bounding box center [517, 374] width 1035 height 749
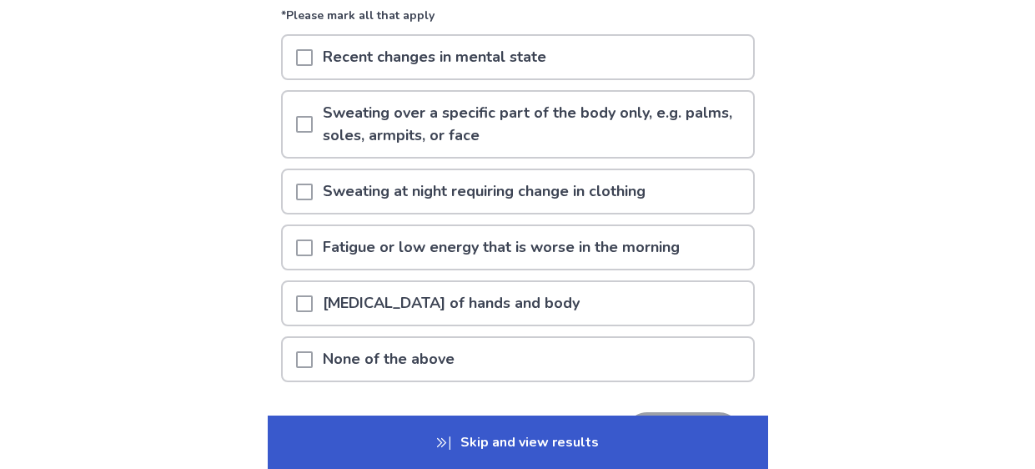
scroll to position [166, 0]
click at [313, 300] on span at bounding box center [304, 302] width 17 height 17
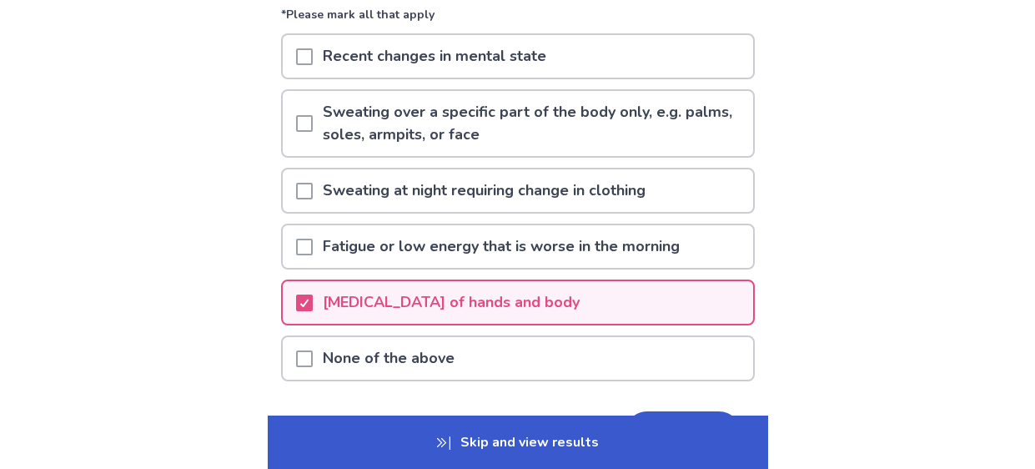
click at [313, 191] on span at bounding box center [304, 191] width 17 height 17
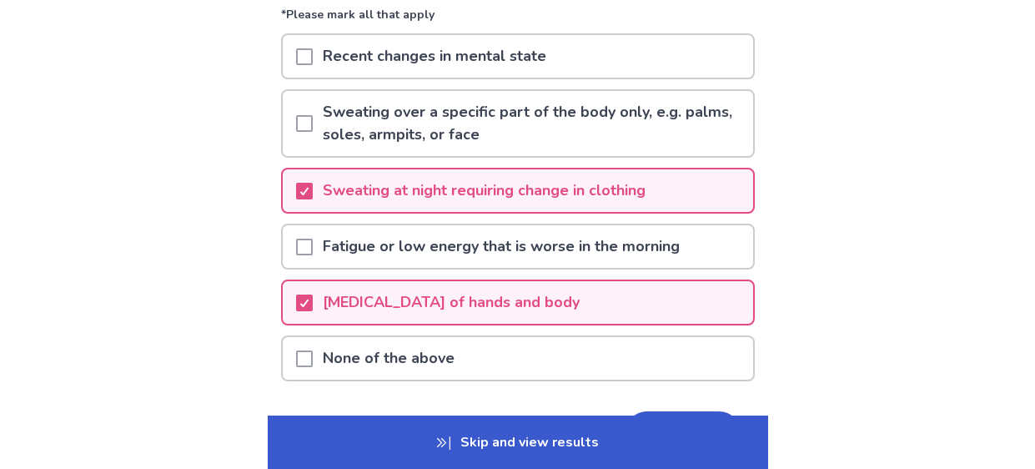
click at [309, 121] on span at bounding box center [304, 123] width 17 height 17
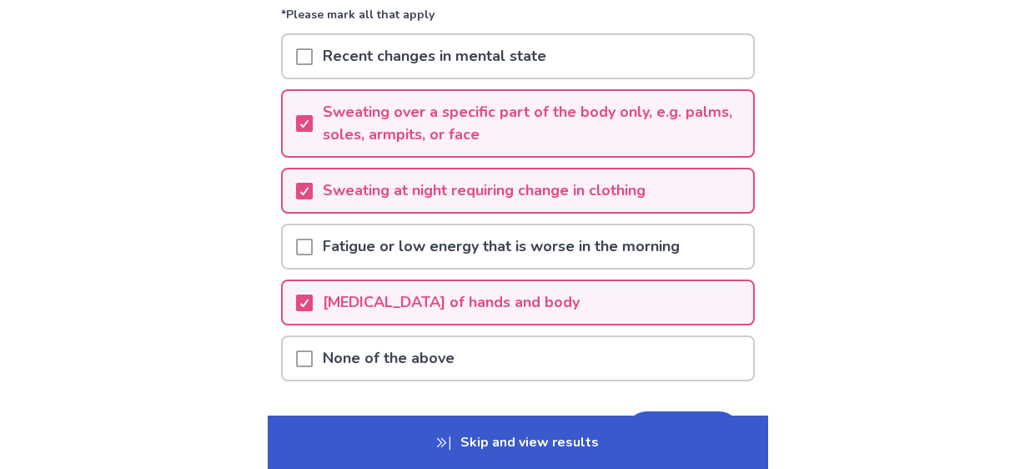
click at [869, 278] on div "Back Please choose all the symptoms you currently have *Please mark all that ap…" at bounding box center [517, 208] width 1035 height 749
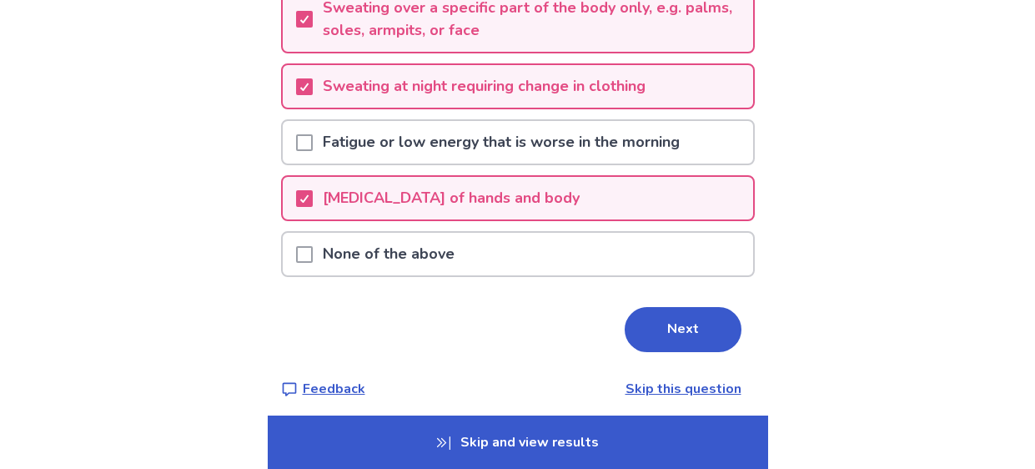
scroll to position [278, 0]
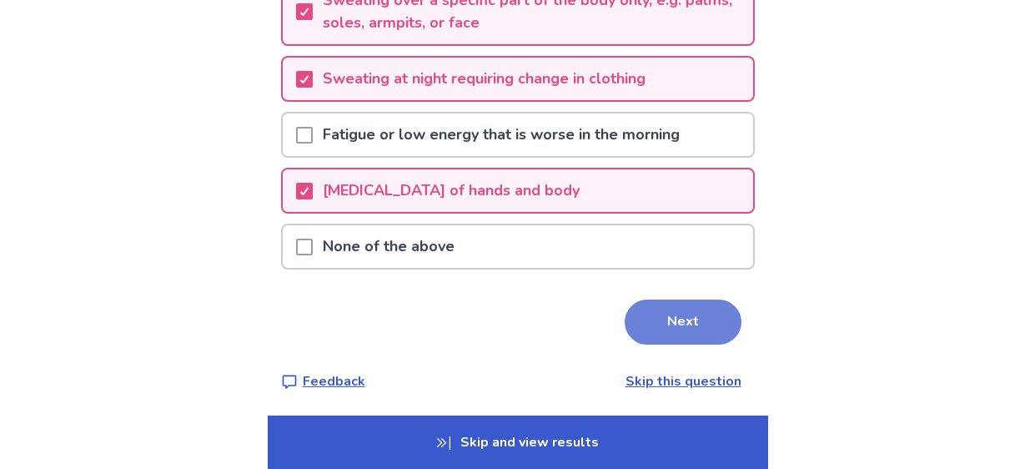
click at [690, 311] on button "Next" at bounding box center [683, 321] width 117 height 45
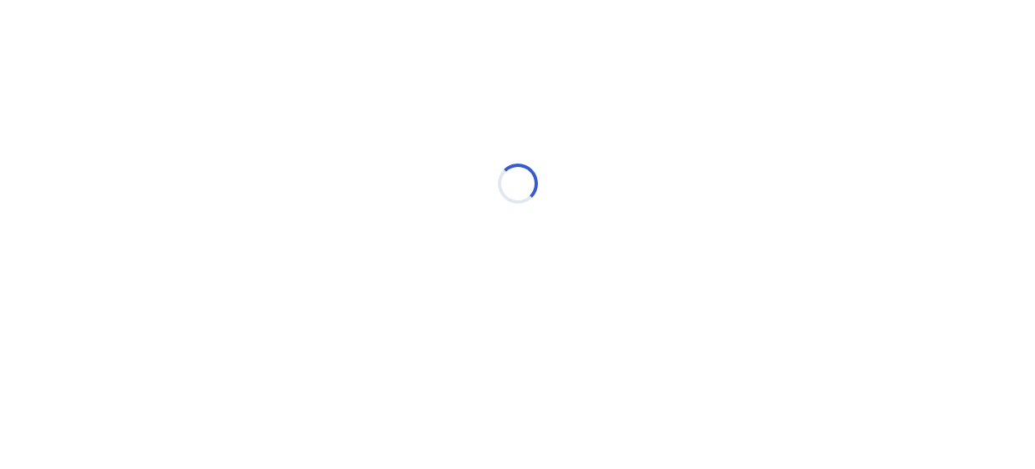
scroll to position [0, 0]
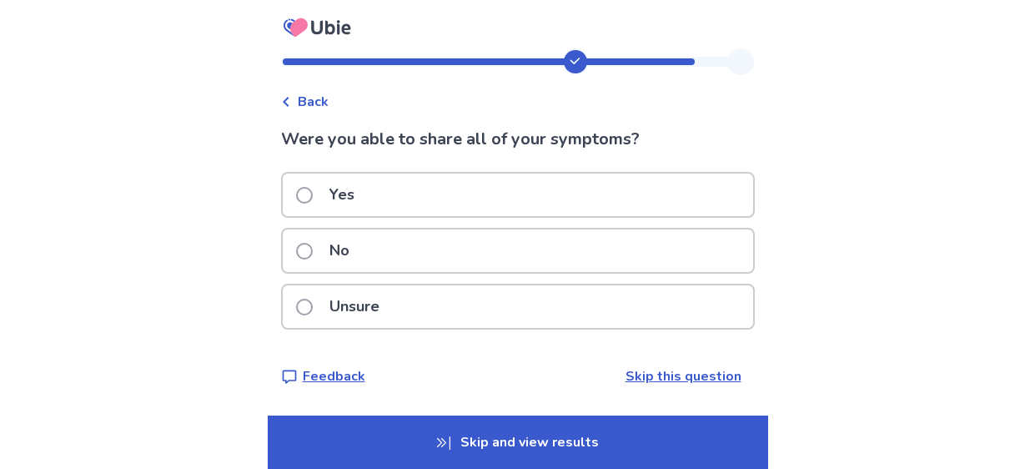
click at [313, 305] on span at bounding box center [304, 306] width 17 height 17
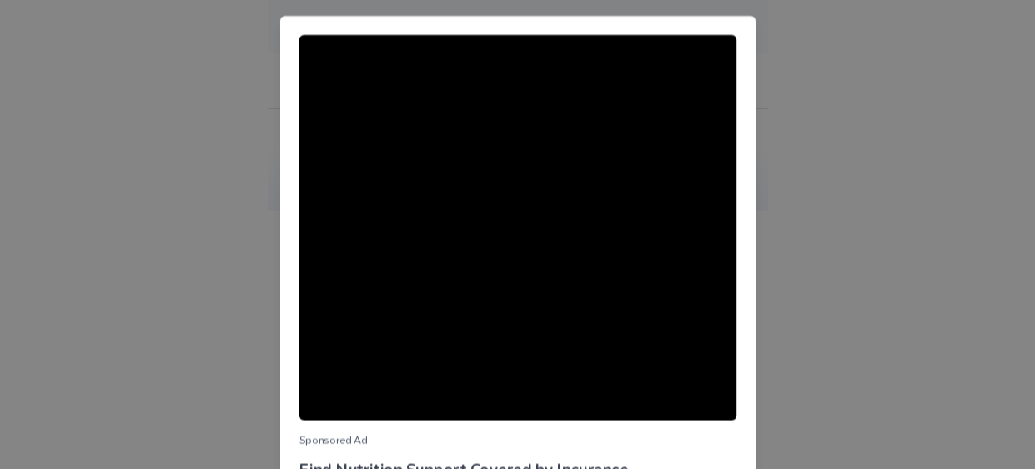
scroll to position [169, 0]
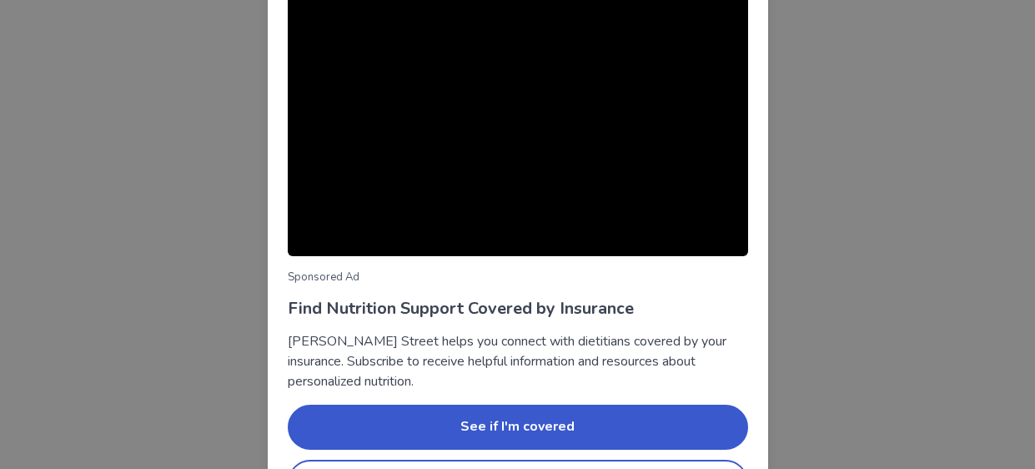
click at [854, 281] on div "Sponsored Ad Find Nutrition Support Covered by Insurance Berry Street helps you…" at bounding box center [517, 234] width 1035 height 469
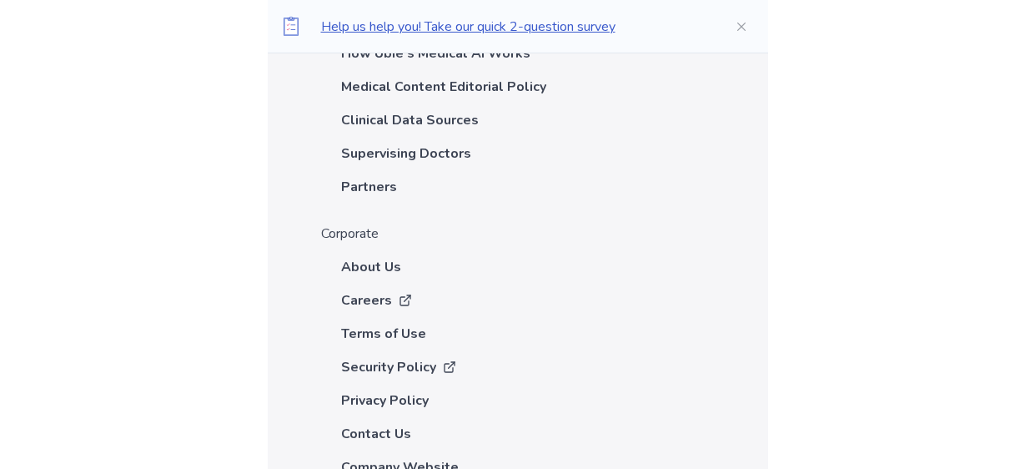
scroll to position [4466, 0]
